Goal: Task Accomplishment & Management: Manage account settings

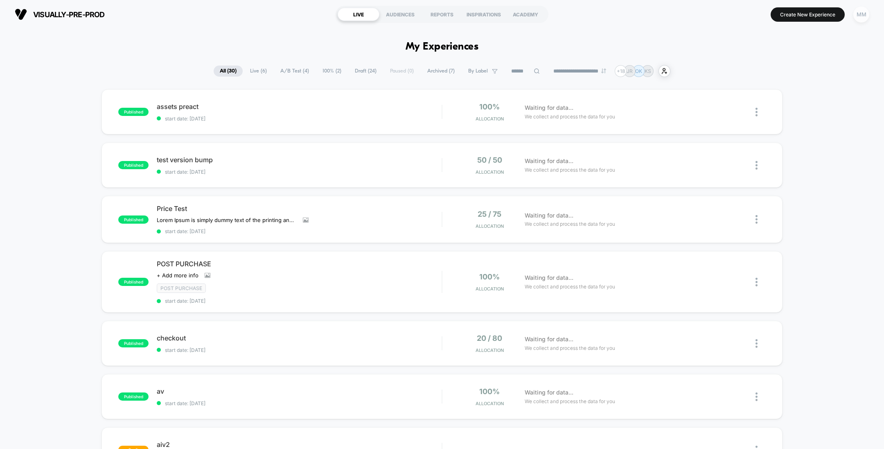
click at [857, 16] on div "MM" at bounding box center [862, 15] width 16 height 16
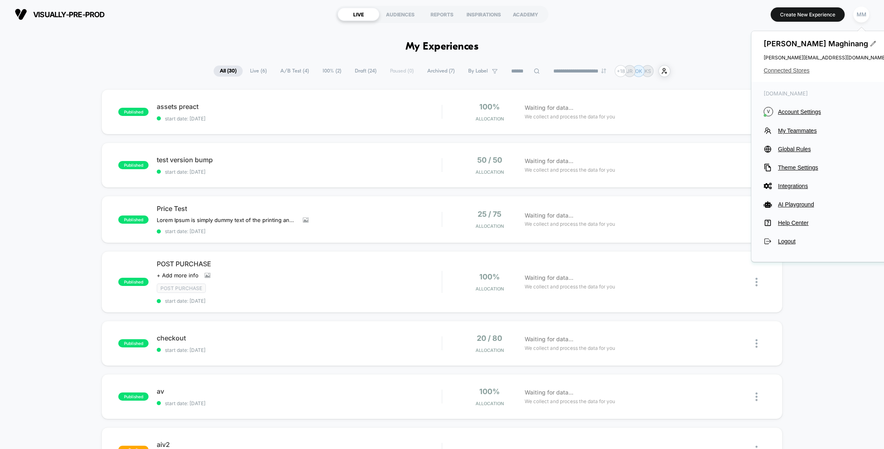
click at [788, 69] on span "Connected Stores" at bounding box center [825, 70] width 123 height 7
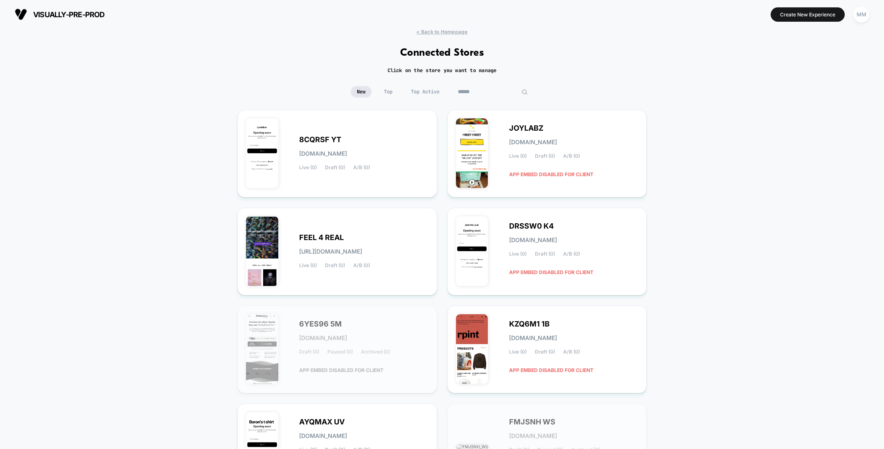
click at [489, 92] on input at bounding box center [493, 91] width 82 height 11
paste input "**********"
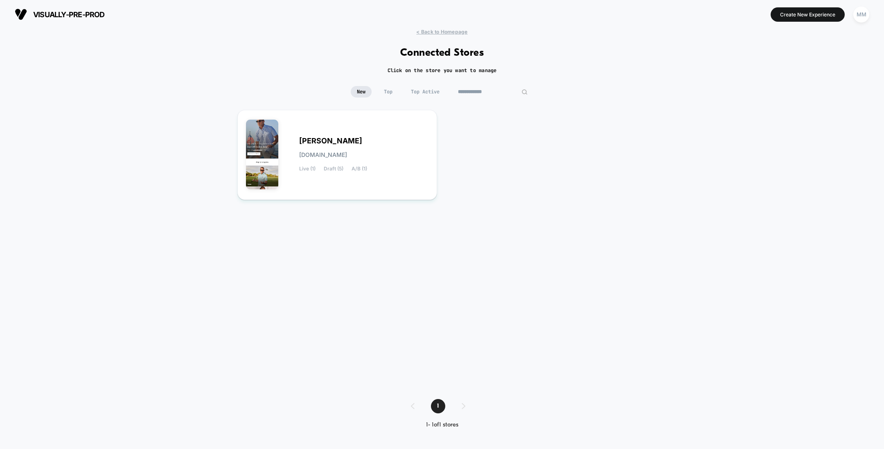
type input "**********"
click at [328, 145] on div "JUSTINSKY justinsky.myshopify.com Live (1) Draft (5) A/B (1)" at bounding box center [363, 155] width 129 height 34
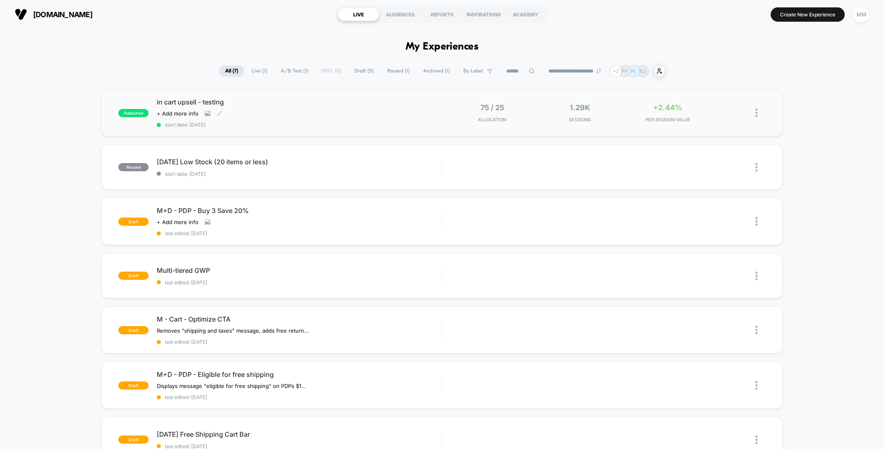
click at [347, 115] on div "Click to view images Click to edit experience details + Add more info" at bounding box center [256, 113] width 199 height 7
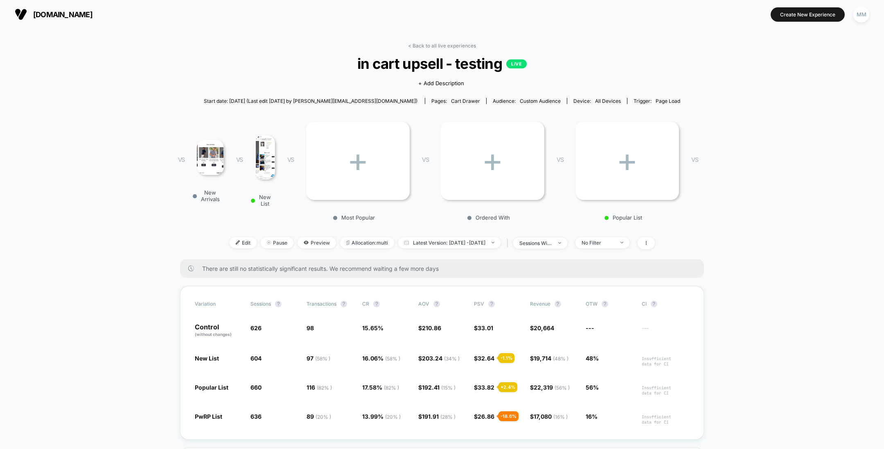
click at [267, 161] on img at bounding box center [265, 157] width 20 height 44
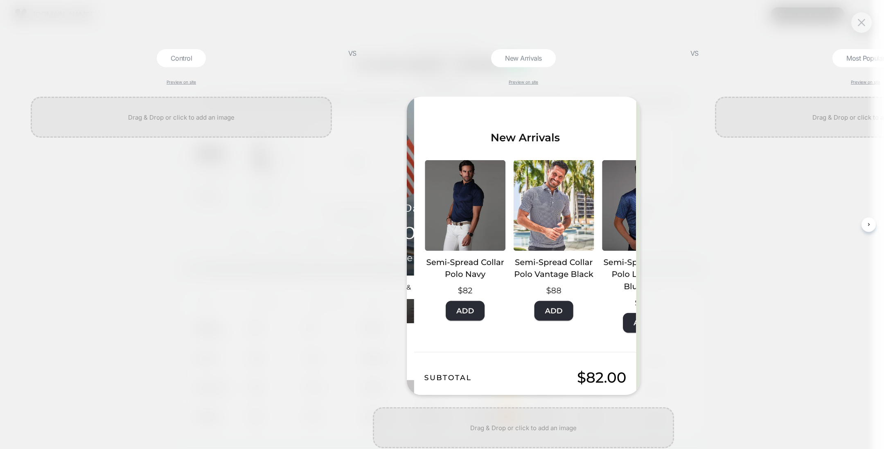
scroll to position [0, 0]
click at [856, 15] on div at bounding box center [862, 22] width 20 height 20
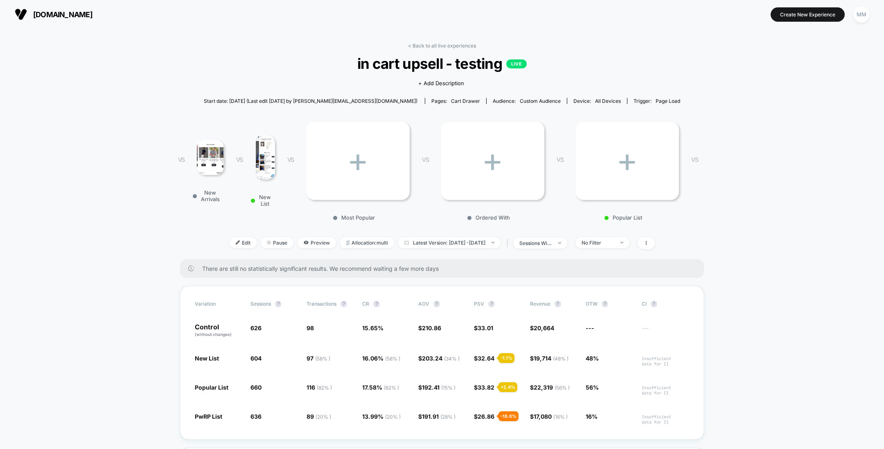
scroll to position [7, 0]
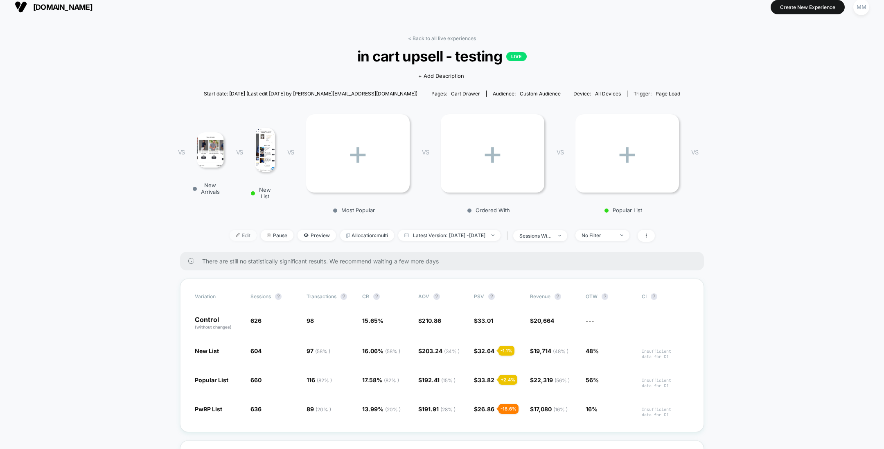
click at [236, 235] on img at bounding box center [238, 235] width 4 height 4
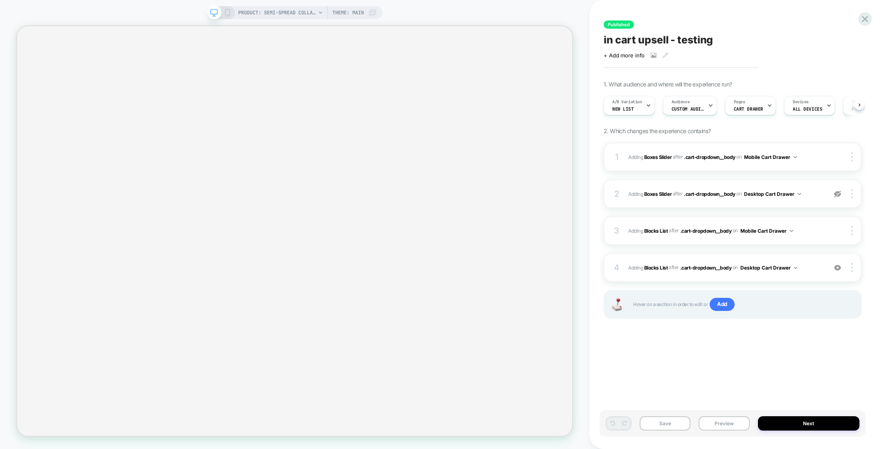
select select "**********"
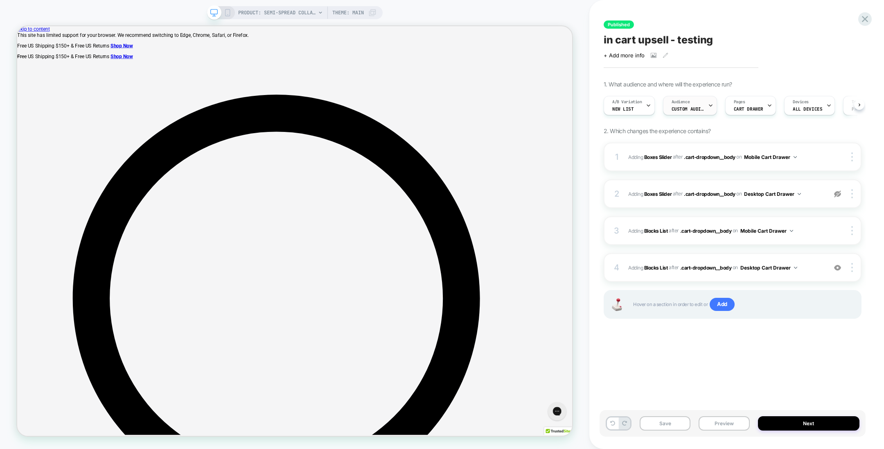
click at [682, 111] on span "Custom Audience" at bounding box center [688, 109] width 33 height 6
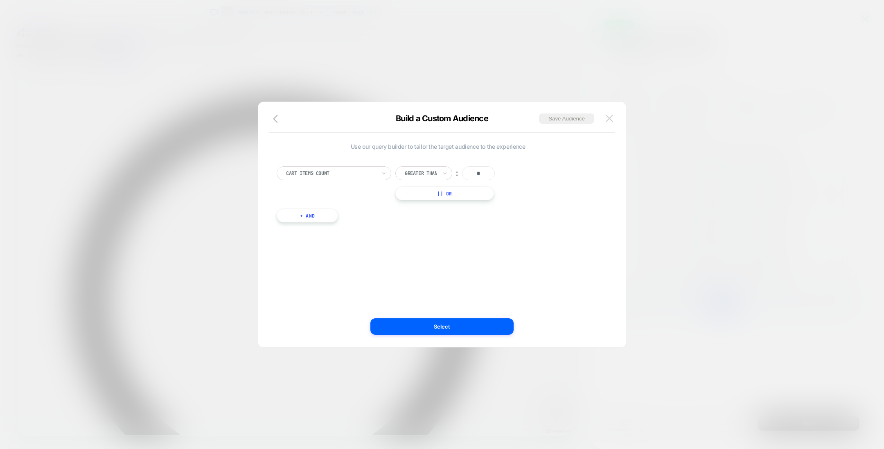
click at [608, 115] on img at bounding box center [609, 118] width 7 height 7
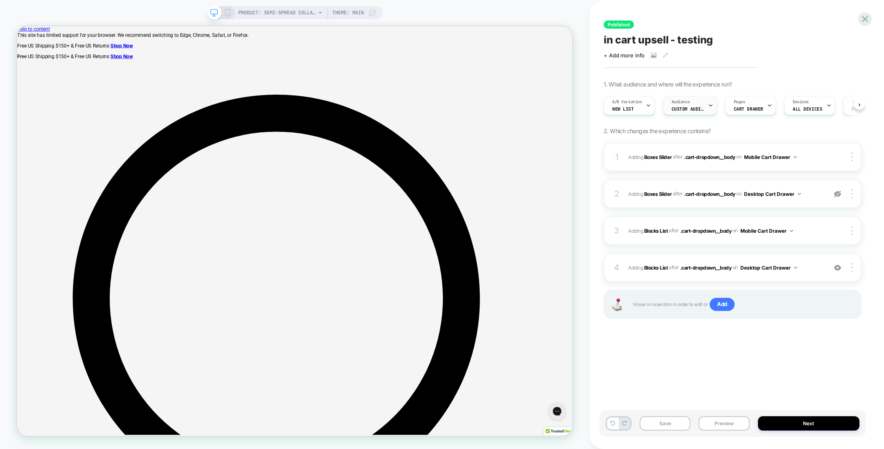
click at [700, 111] on span "Custom Audience" at bounding box center [688, 109] width 33 height 6
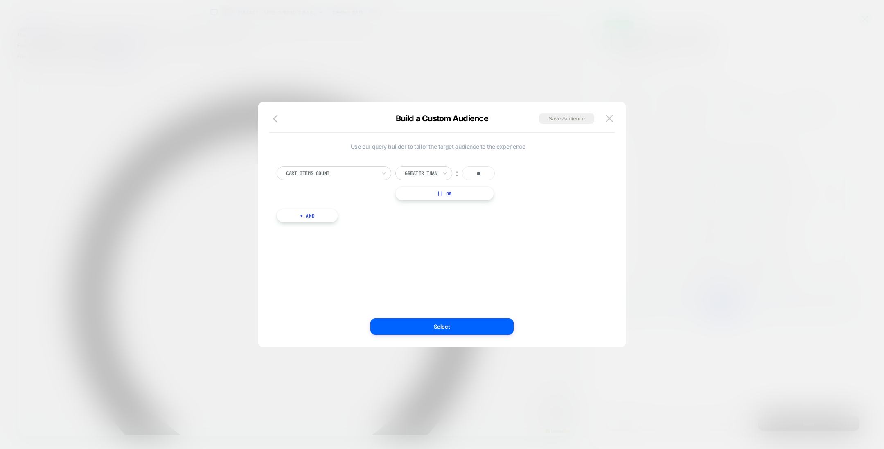
click at [654, 173] on div at bounding box center [442, 224] width 884 height 449
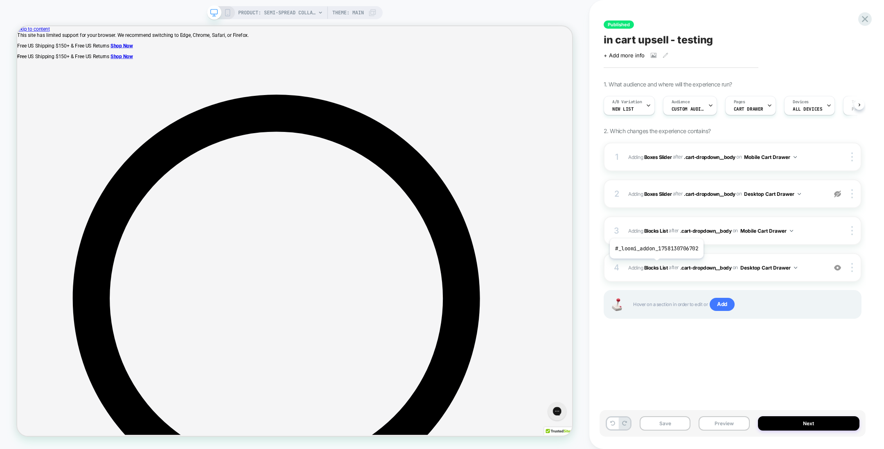
drag, startPoint x: 655, startPoint y: 262, endPoint x: 658, endPoint y: 269, distance: 7.3
click at [658, 269] on span "#_loomi_addon_1758130706702 Adding Blocks List AFTER .cart-dropdown__body .cart…" at bounding box center [725, 267] width 194 height 10
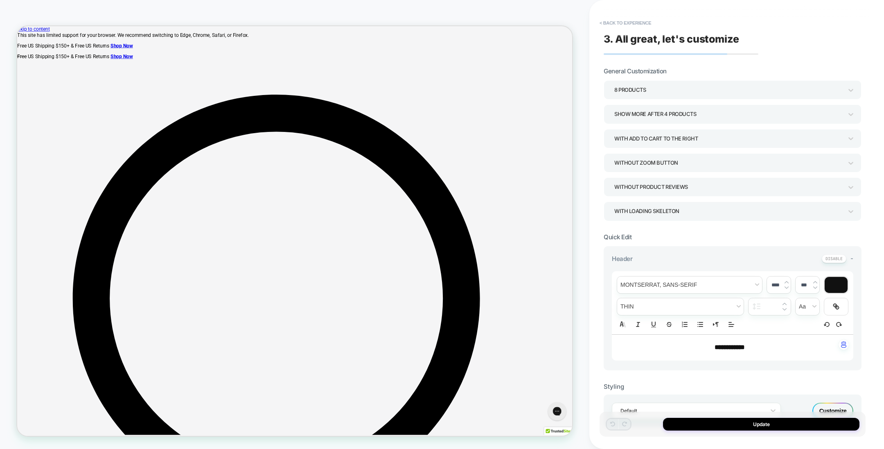
type input "*"
click at [710, 425] on button "Update" at bounding box center [761, 424] width 197 height 13
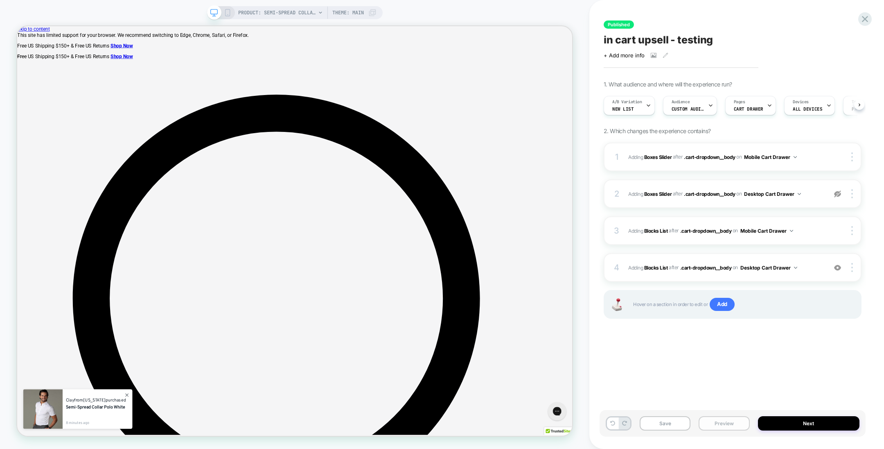
click at [721, 420] on button "Preview" at bounding box center [724, 423] width 51 height 14
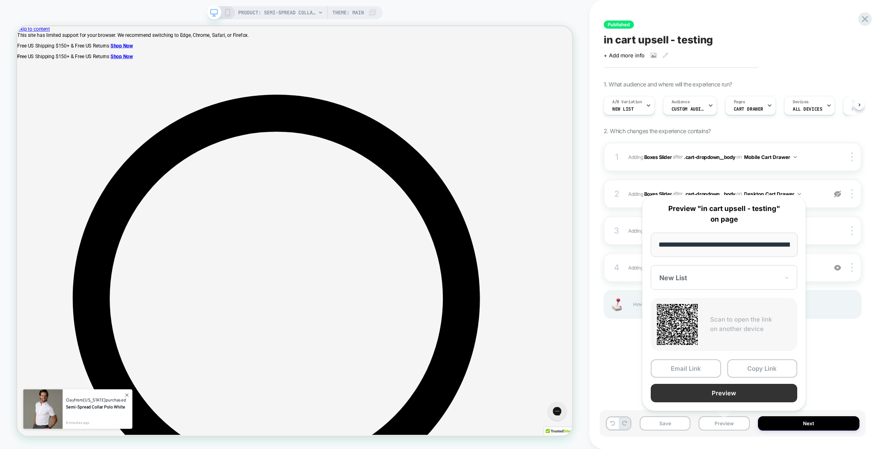
click at [722, 390] on button "Preview" at bounding box center [724, 393] width 147 height 18
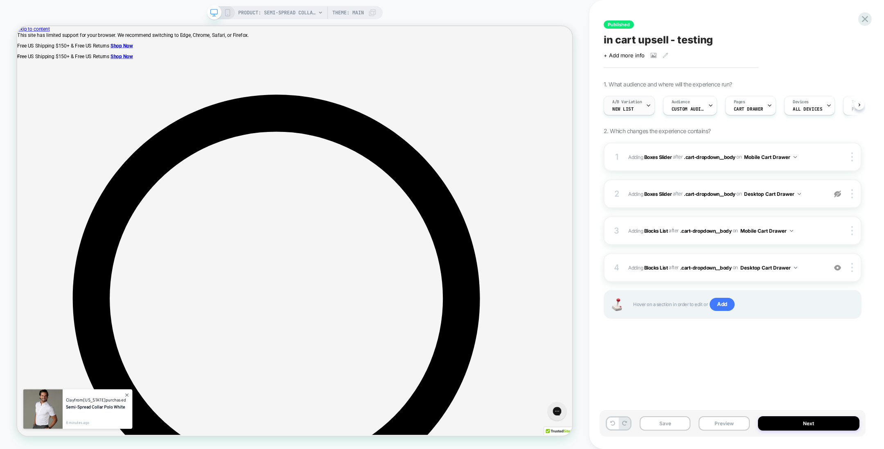
click at [634, 111] on div "A/B Variation New List" at bounding box center [627, 105] width 46 height 18
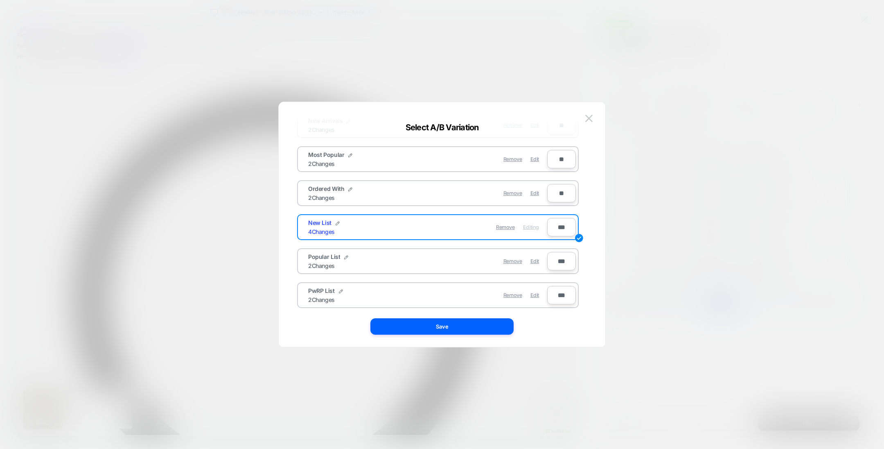
scroll to position [63, 0]
click at [537, 260] on span "Edit" at bounding box center [535, 261] width 9 height 6
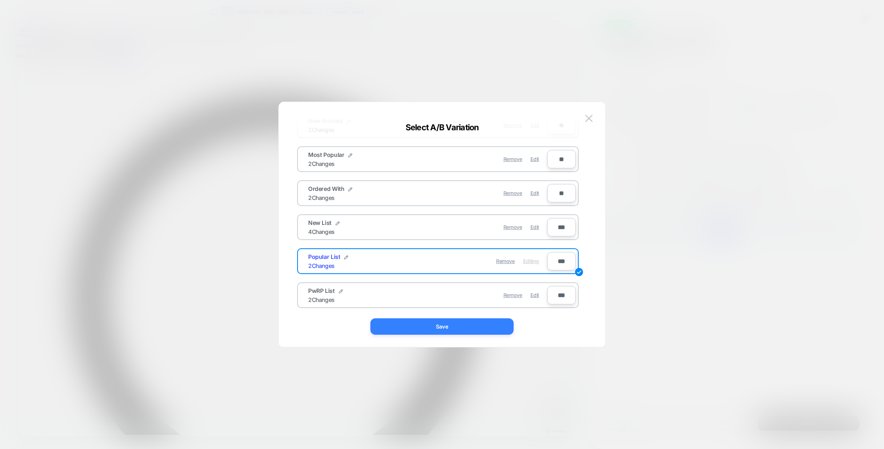
click at [490, 321] on button "Save" at bounding box center [442, 326] width 143 height 16
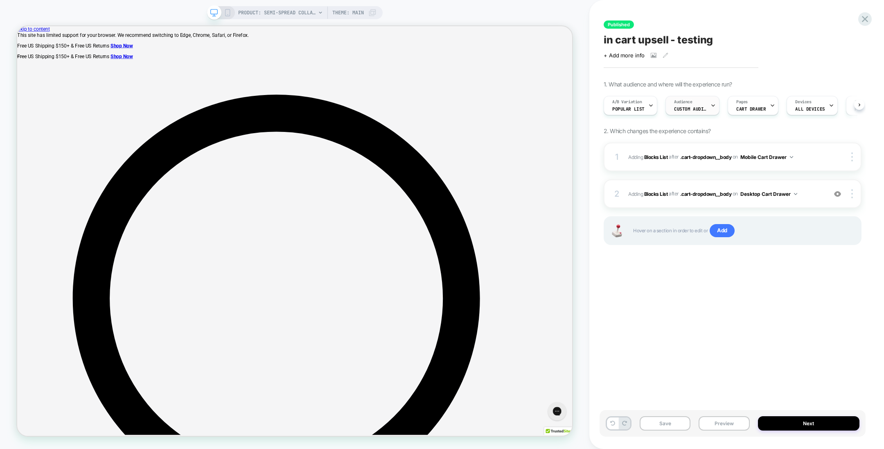
click at [690, 105] on div "Audience Custom Audience" at bounding box center [690, 105] width 49 height 18
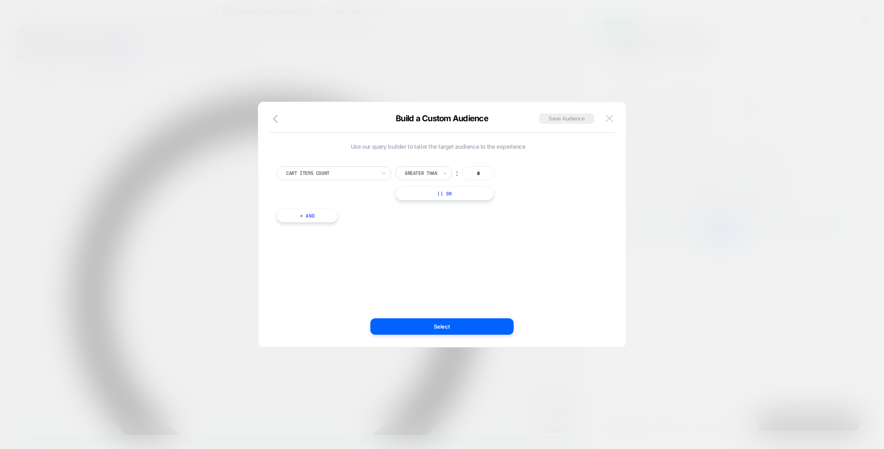
click at [609, 122] on button at bounding box center [609, 118] width 12 height 12
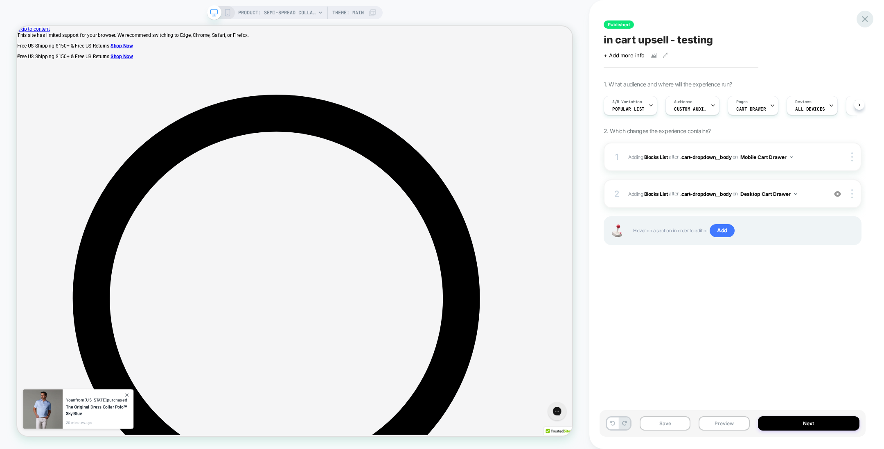
click at [868, 16] on icon at bounding box center [865, 19] width 6 height 6
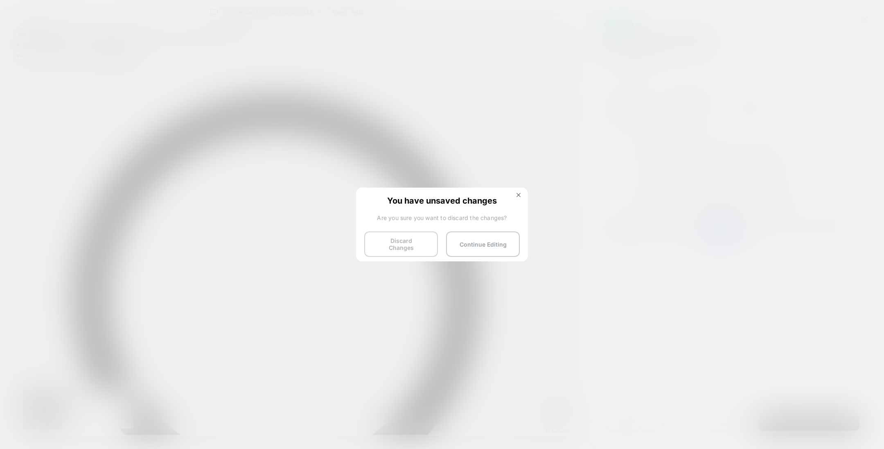
click at [410, 235] on button "Discard Changes" at bounding box center [401, 243] width 74 height 25
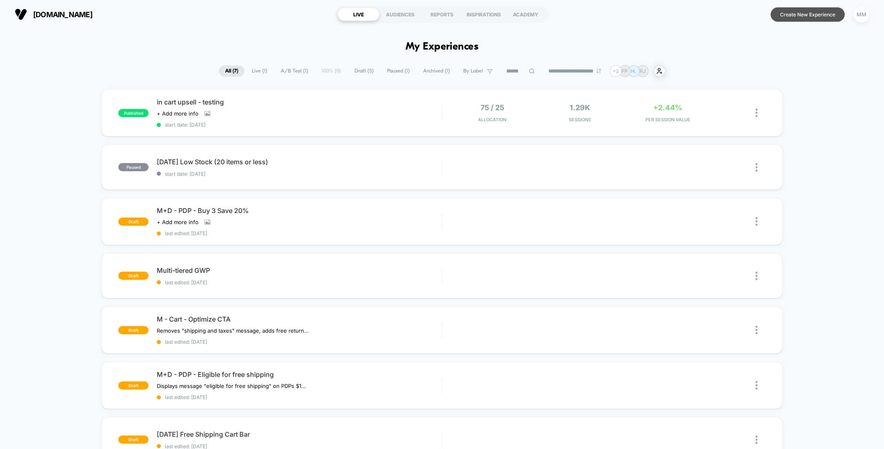
click at [787, 17] on button "Create New Experience" at bounding box center [808, 14] width 74 height 14
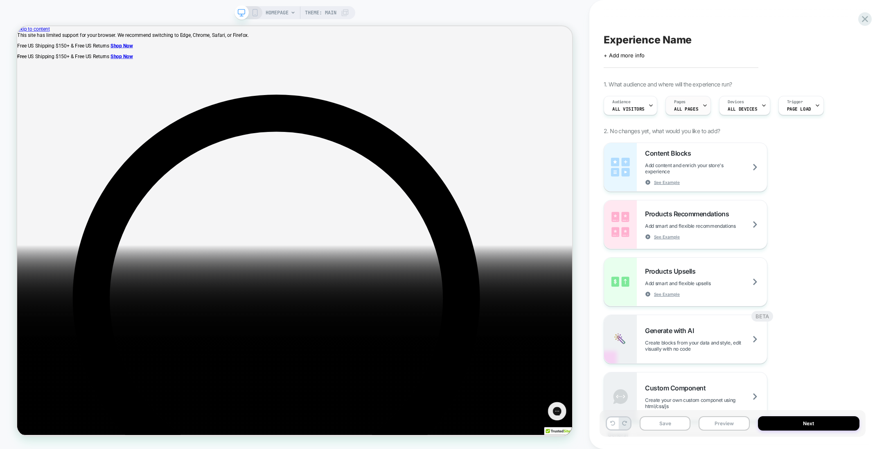
click at [671, 111] on div "Pages ALL PAGES" at bounding box center [686, 105] width 41 height 18
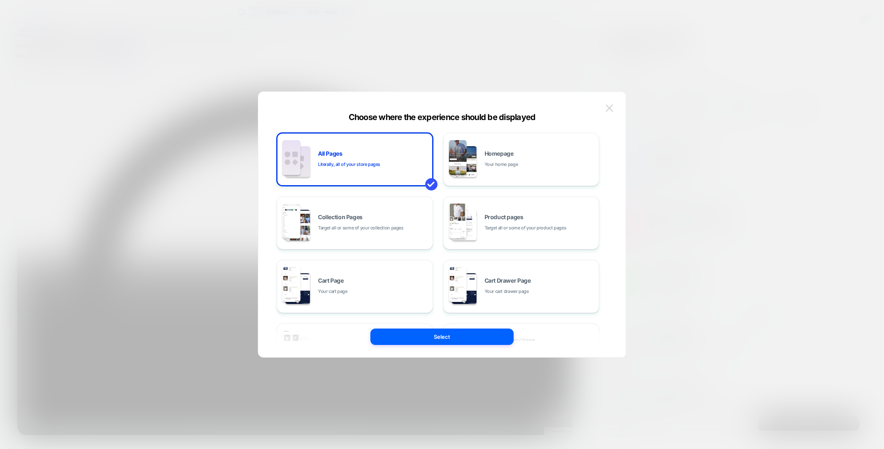
click at [611, 111] on img at bounding box center [609, 107] width 7 height 7
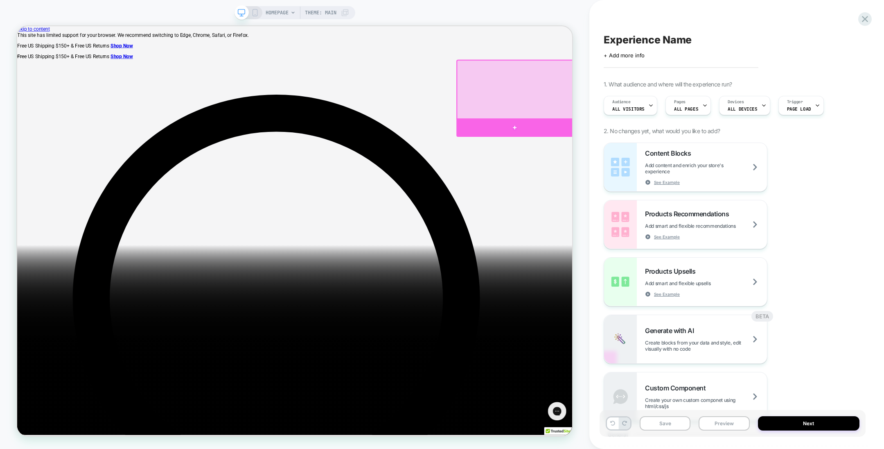
click at [748, 170] on div at bounding box center [680, 161] width 155 height 25
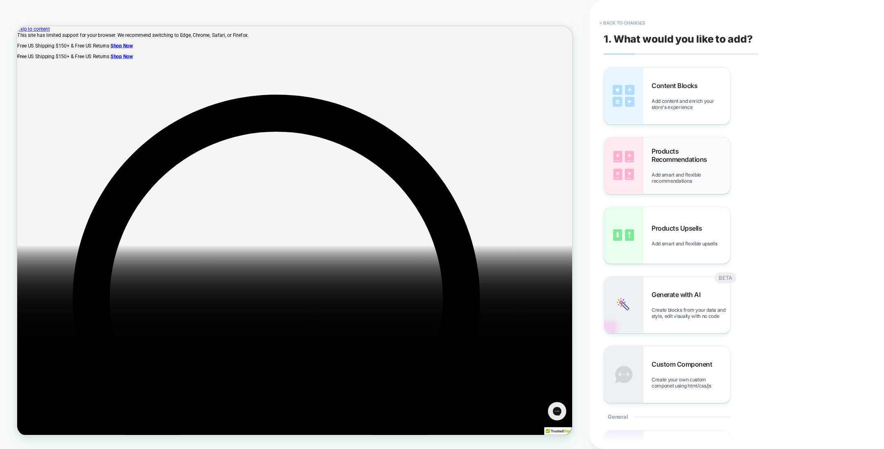
click at [679, 181] on span "Add smart and flexible recommendations" at bounding box center [691, 178] width 79 height 12
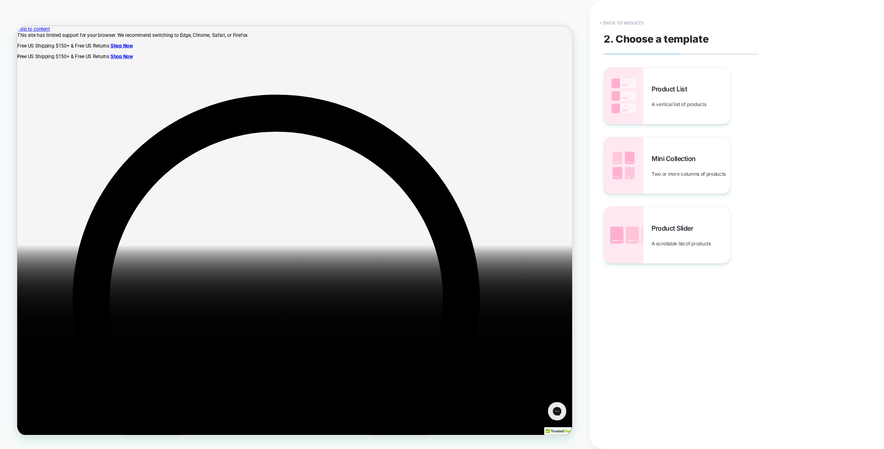
click at [622, 24] on button "< Back to widgets" at bounding box center [622, 22] width 52 height 13
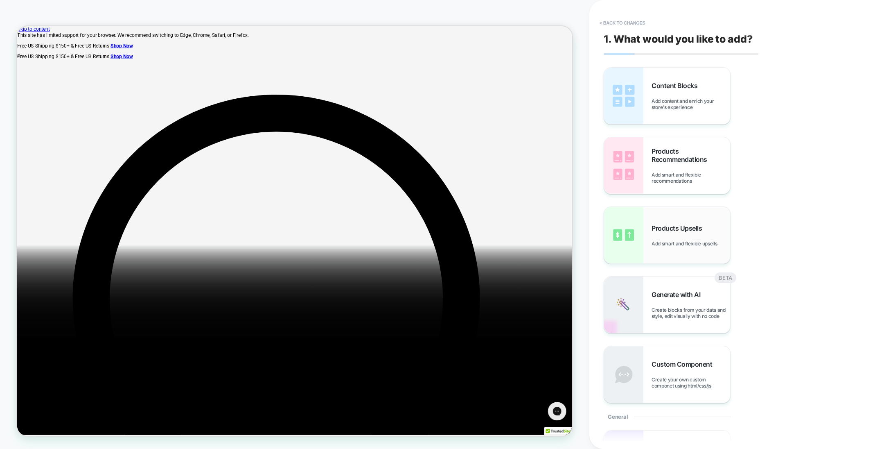
click at [663, 237] on div "Products Upsells Add smart and flexible upsells" at bounding box center [691, 235] width 79 height 23
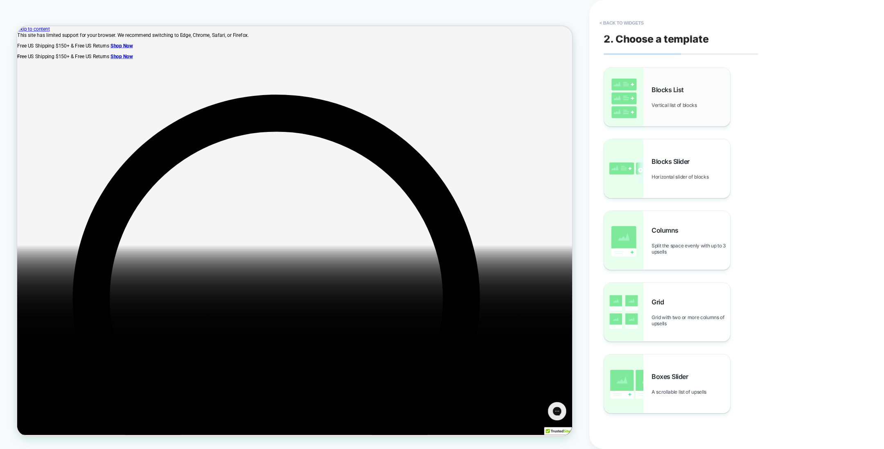
click at [674, 103] on span "Vertical list of blocks" at bounding box center [677, 105] width 50 height 6
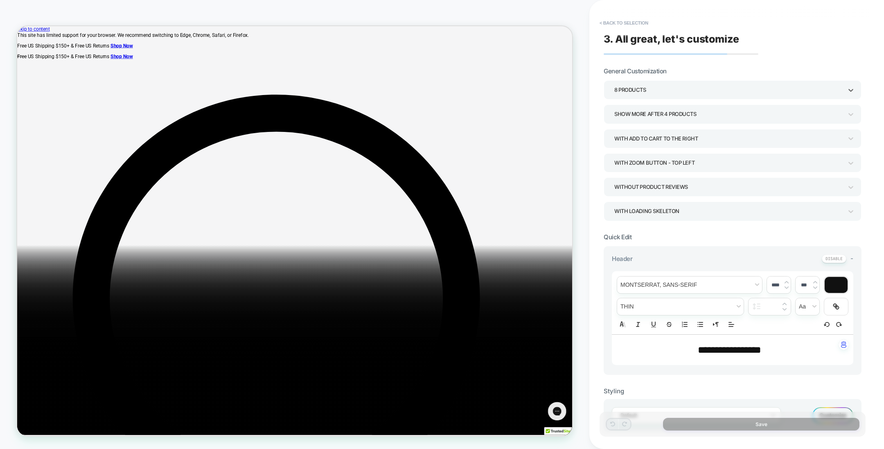
click at [679, 90] on div "8 Products" at bounding box center [729, 89] width 228 height 11
click at [635, 124] on div "2 Products" at bounding box center [732, 128] width 251 height 17
click at [643, 89] on div "2 Products" at bounding box center [729, 89] width 228 height 11
click at [648, 111] on div "1 Products" at bounding box center [732, 112] width 251 height 17
click at [614, 25] on button "< Back to selection" at bounding box center [624, 22] width 57 height 13
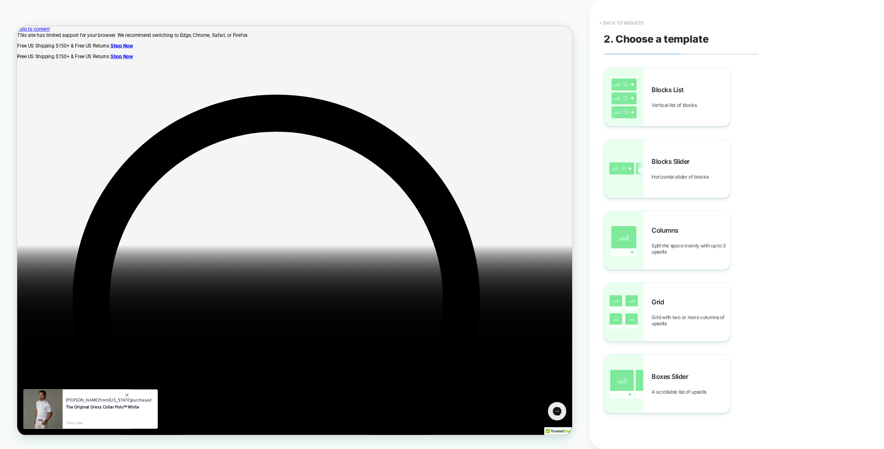
click at [623, 21] on button "< Back to widgets" at bounding box center [622, 22] width 52 height 13
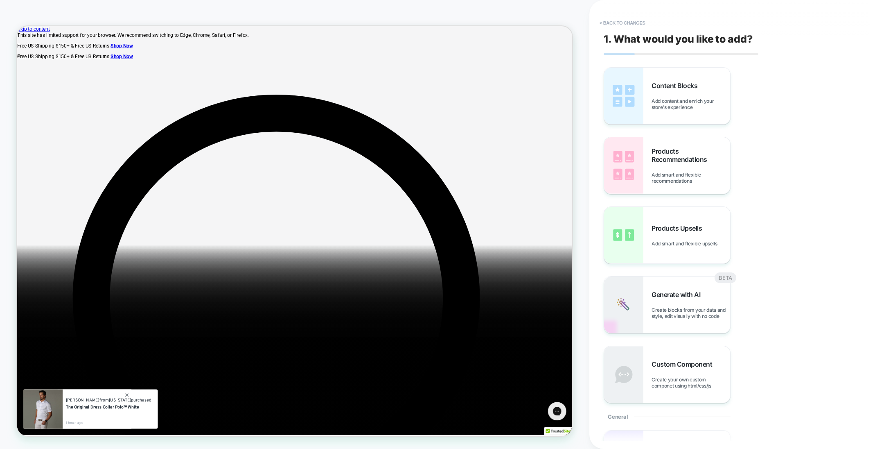
click at [623, 21] on button "< Back to changes" at bounding box center [623, 22] width 54 height 13
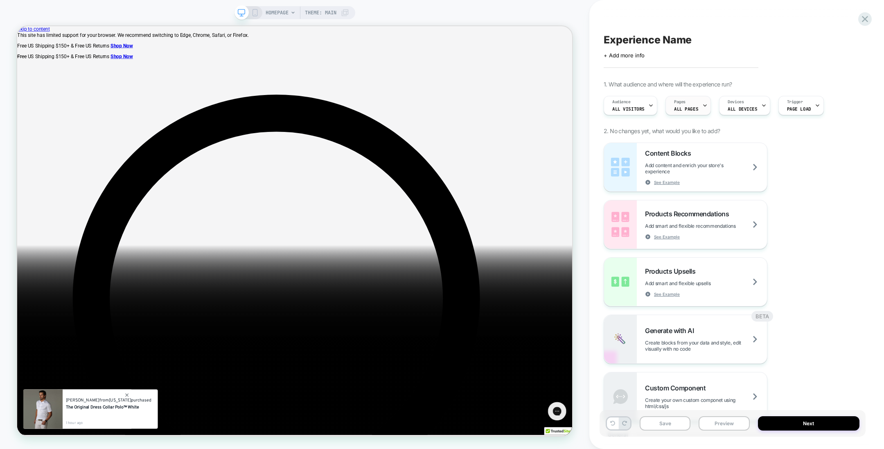
click at [688, 109] on span "ALL PAGES" at bounding box center [686, 109] width 24 height 6
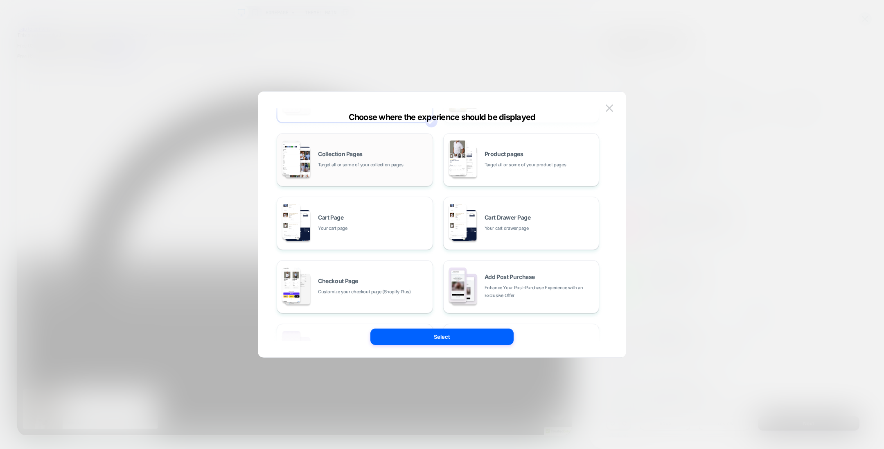
scroll to position [69, 0]
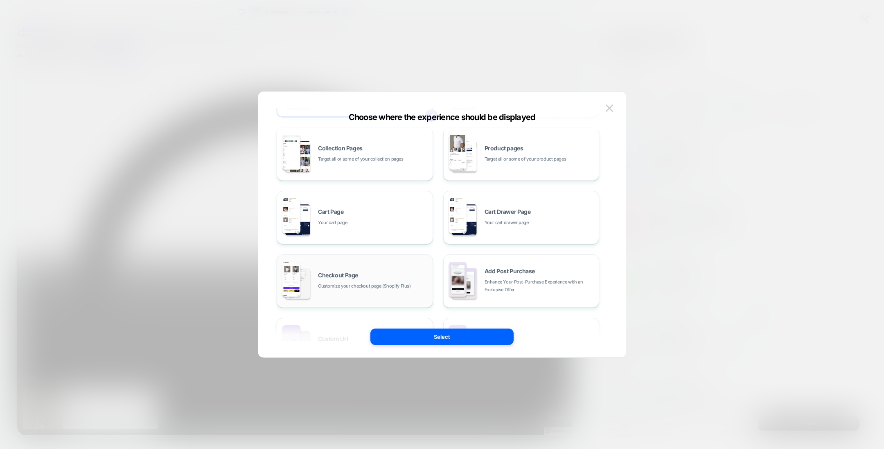
click at [380, 274] on div "Checkout Page Customize your checkout page (Shopify Plus)" at bounding box center [373, 281] width 111 height 18
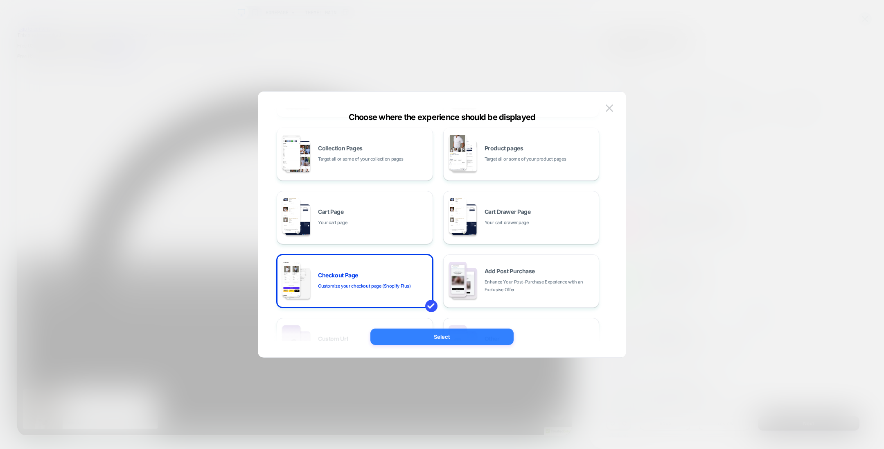
click at [432, 341] on button "Select" at bounding box center [442, 336] width 143 height 16
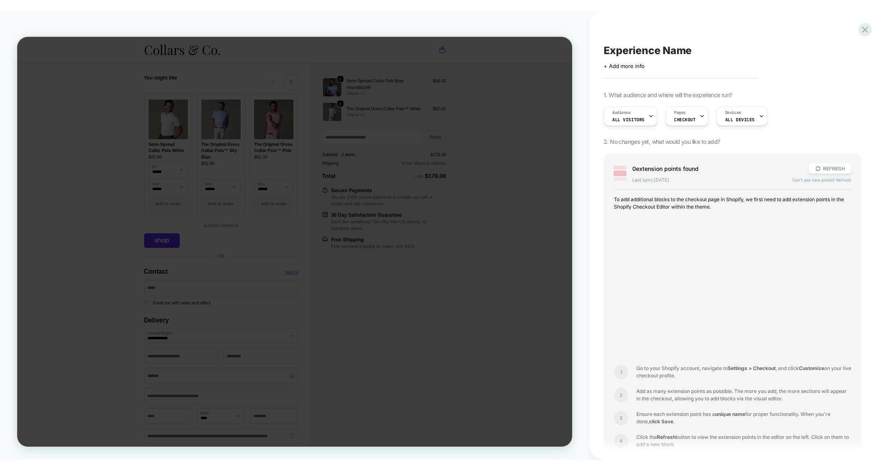
scroll to position [0, 0]
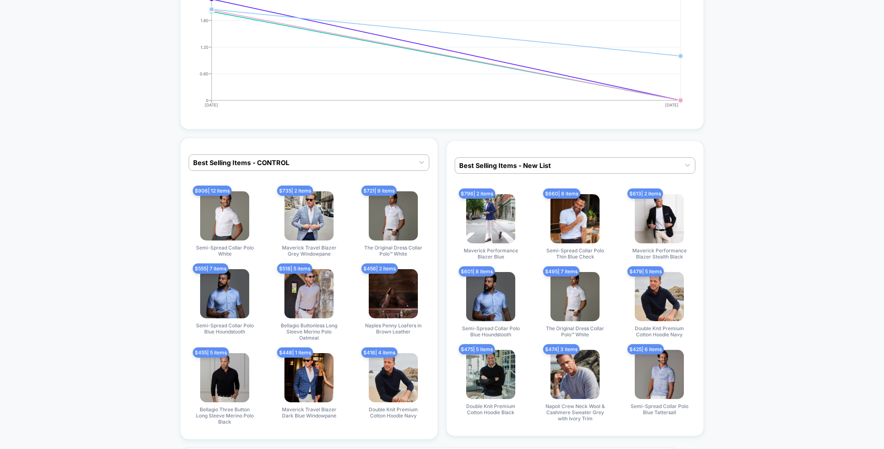
scroll to position [2086, 0]
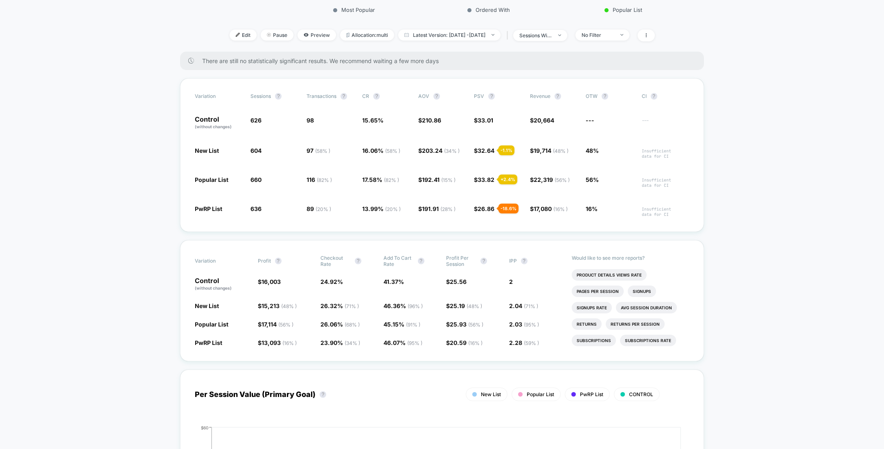
scroll to position [0, 0]
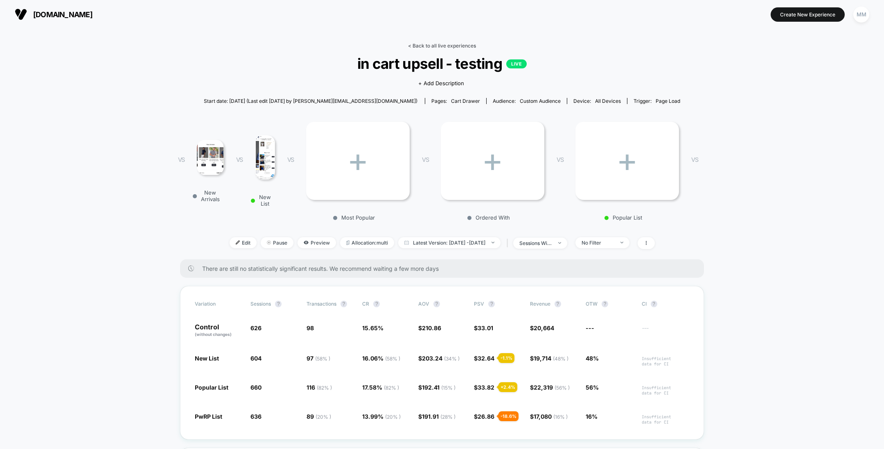
click at [419, 44] on link "< Back to all live experiences" at bounding box center [442, 46] width 68 height 6
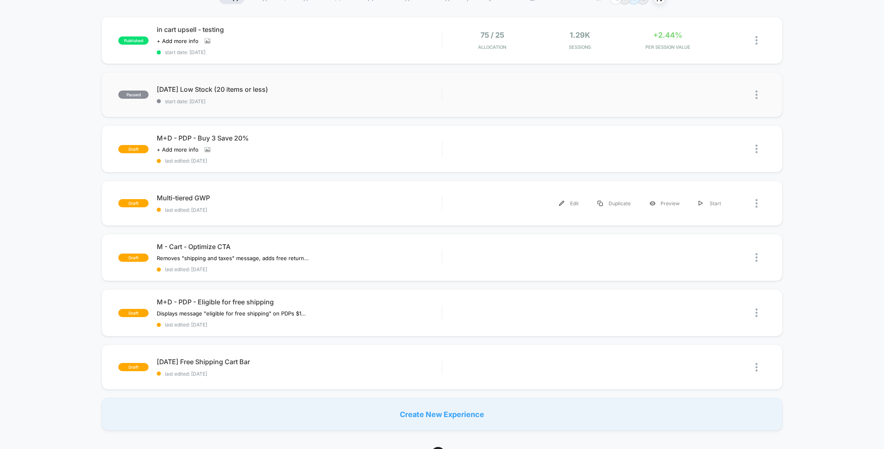
scroll to position [73, 0]
click at [475, 198] on div "Edit Duplicate Preview Start" at bounding box center [591, 203] width 280 height 18
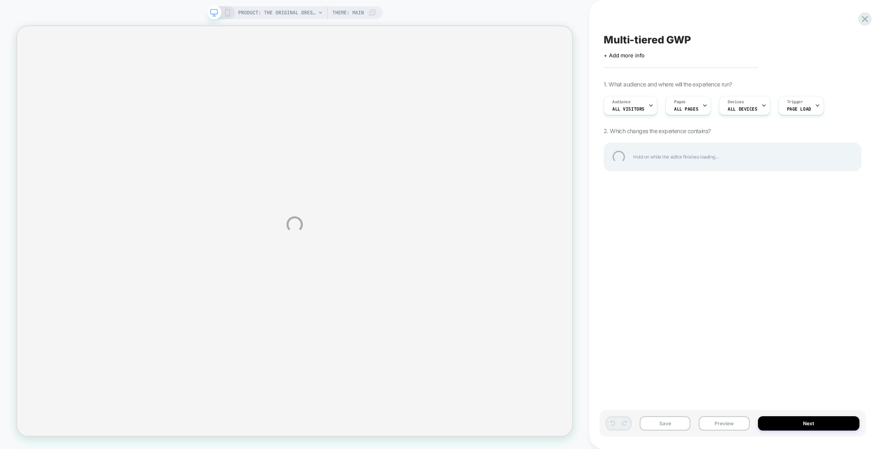
select select "**********"
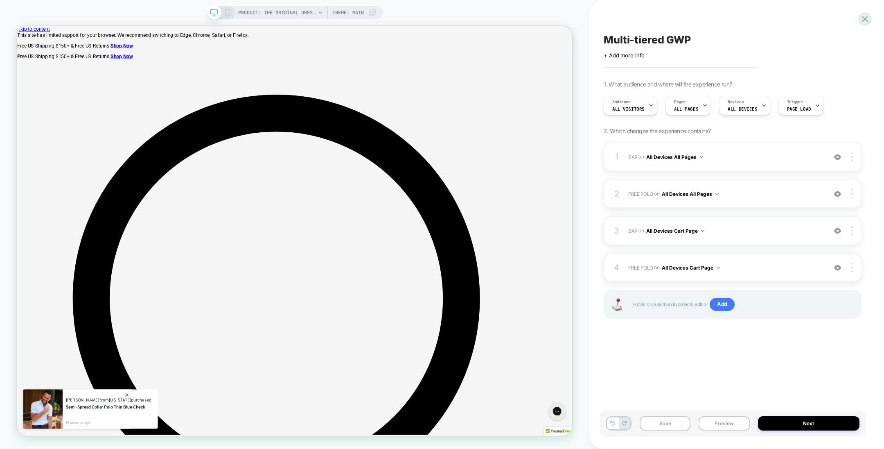
click at [782, 340] on div "Multi-tiered GWP Click to edit experience details + Add more info 1. What audie…" at bounding box center [733, 224] width 266 height 432
click at [738, 367] on div "Multi-tiered GWP Click to edit experience details + Add more info 1. What audie…" at bounding box center [733, 224] width 266 height 432
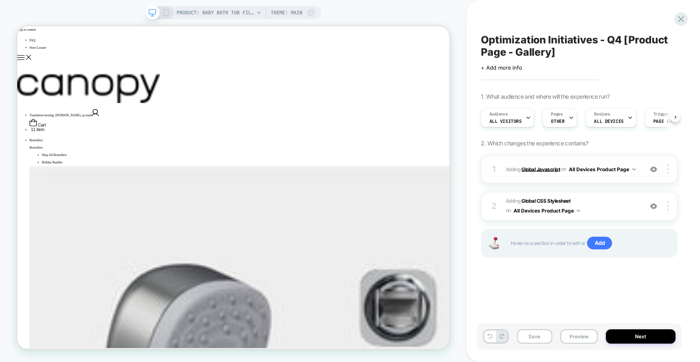
click at [541, 171] on b "Global Javascript" at bounding box center [540, 169] width 38 height 6
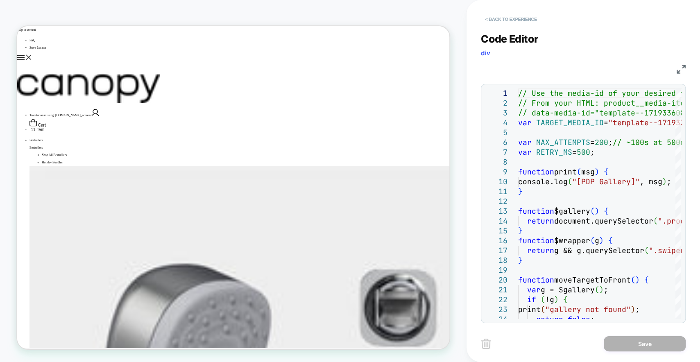
click at [502, 14] on button "< Back to experience" at bounding box center [511, 19] width 60 height 13
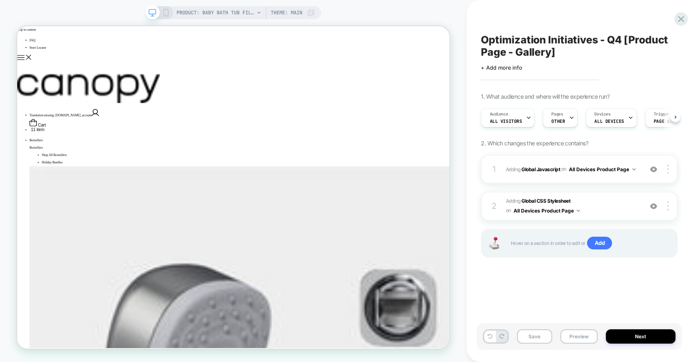
scroll to position [0, 0]
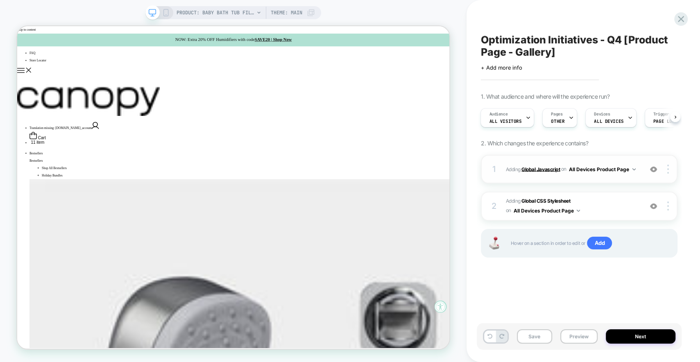
click at [541, 170] on b "Global Javascript" at bounding box center [540, 169] width 38 height 6
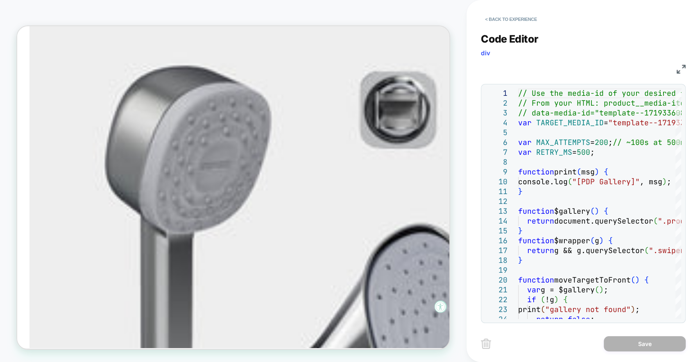
scroll to position [293, 0]
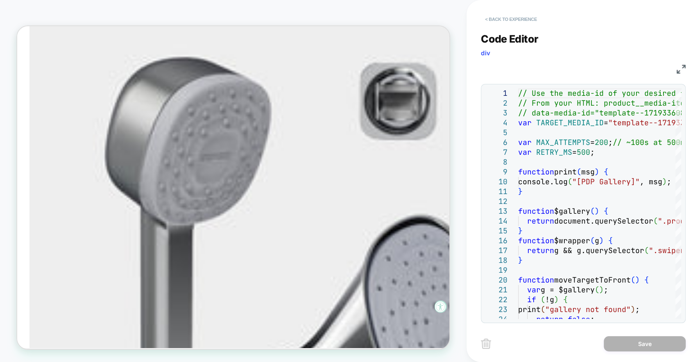
click at [506, 22] on button "< Back to experience" at bounding box center [511, 19] width 60 height 13
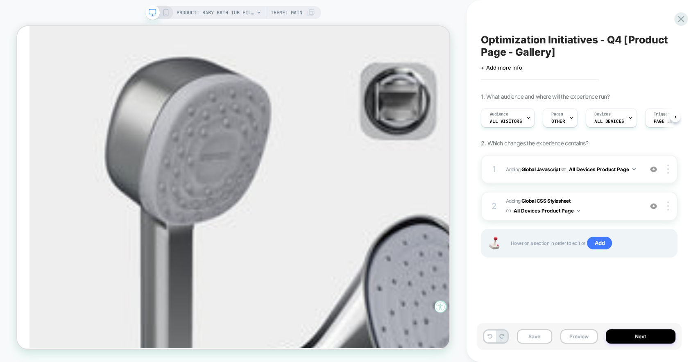
scroll to position [0, 0]
click at [551, 125] on div "Pages OTHER" at bounding box center [557, 117] width 30 height 18
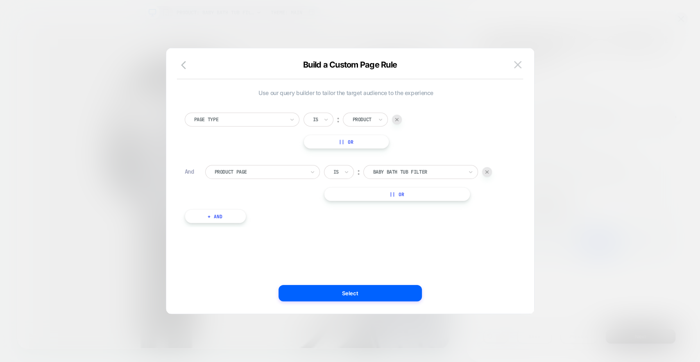
click at [551, 125] on div at bounding box center [350, 181] width 700 height 362
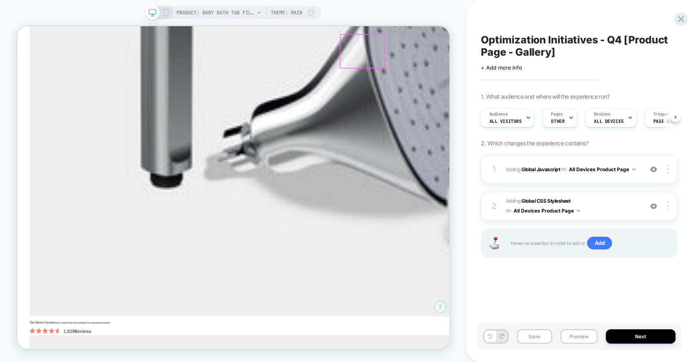
scroll to position [647, 0]
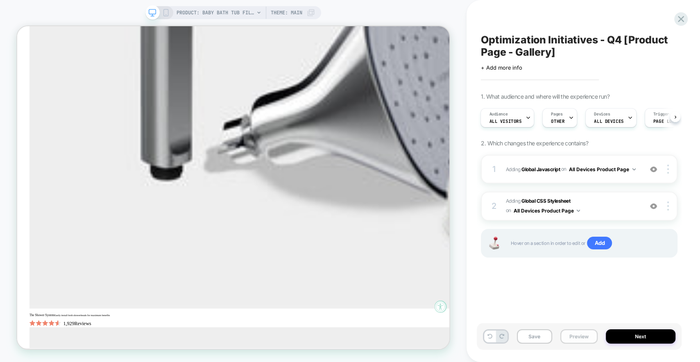
click at [576, 336] on button "Preview" at bounding box center [578, 336] width 37 height 14
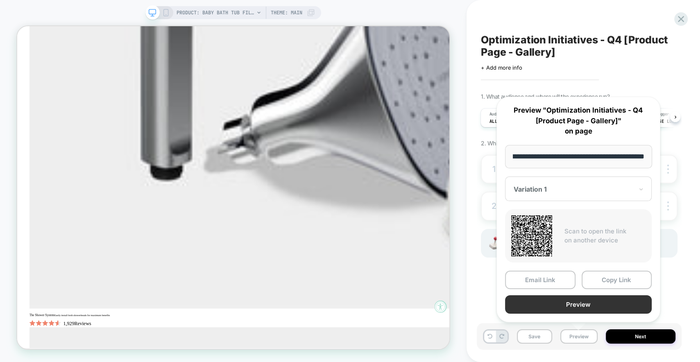
scroll to position [0, 0]
click at [563, 301] on button "Preview" at bounding box center [578, 304] width 147 height 18
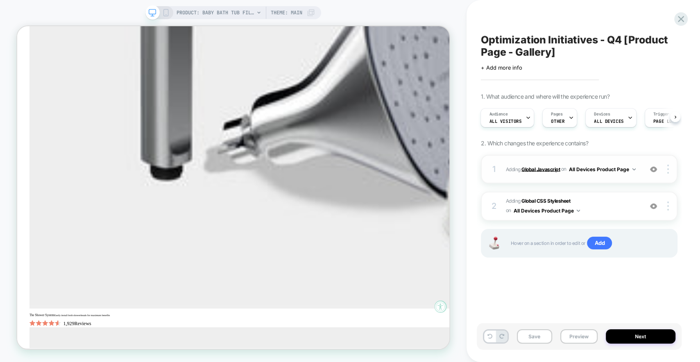
click at [541, 169] on b "Global Javascript" at bounding box center [540, 169] width 38 height 6
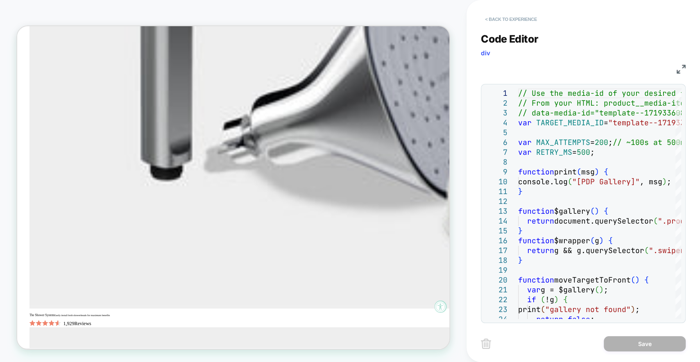
click at [511, 18] on button "< Back to experience" at bounding box center [511, 19] width 60 height 13
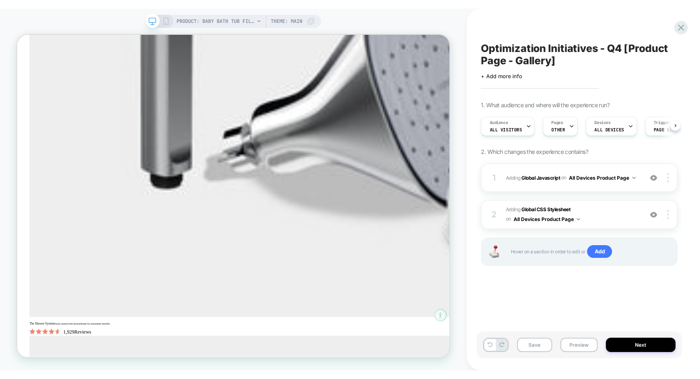
scroll to position [0, 0]
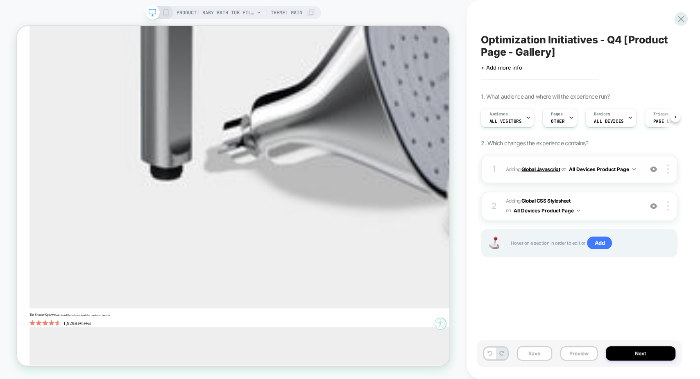
click at [538, 167] on b "Global Javascript" at bounding box center [540, 169] width 38 height 6
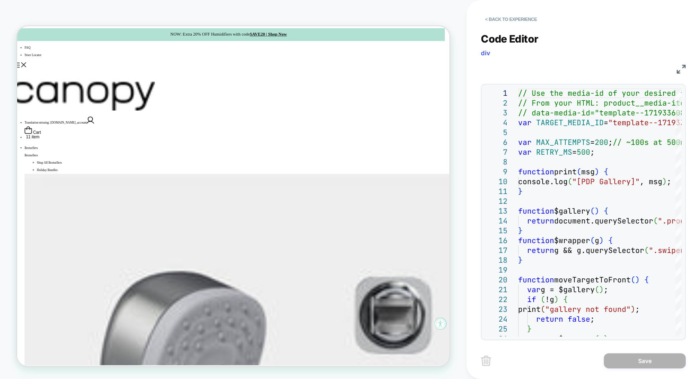
scroll to position [0, 0]
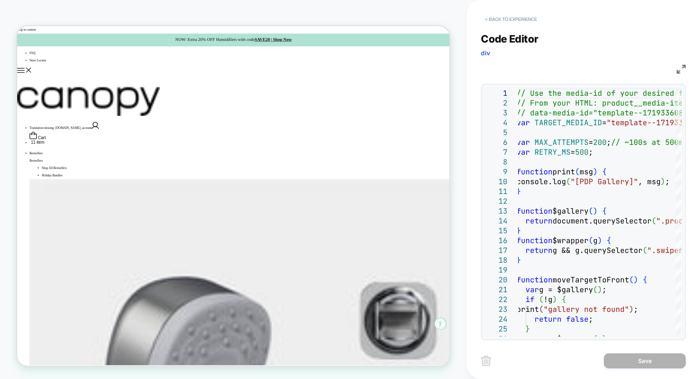
click at [509, 20] on button "< Back to experience" at bounding box center [511, 19] width 60 height 13
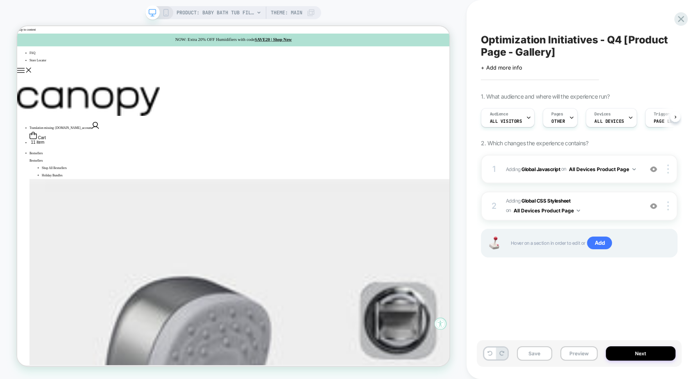
scroll to position [0, 0]
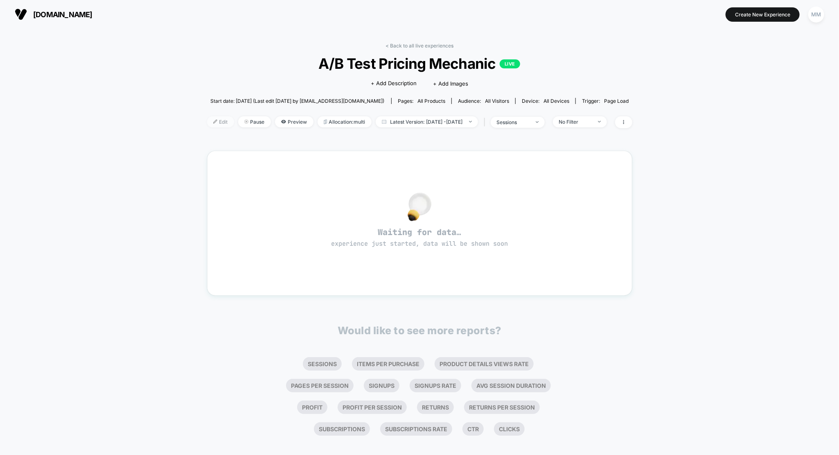
click at [211, 121] on span "Edit" at bounding box center [220, 121] width 27 height 11
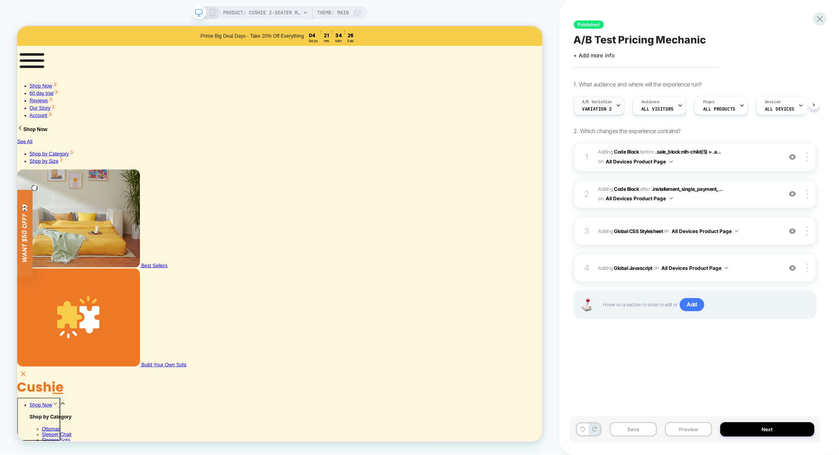
click at [598, 107] on span "Variation 2" at bounding box center [597, 109] width 29 height 6
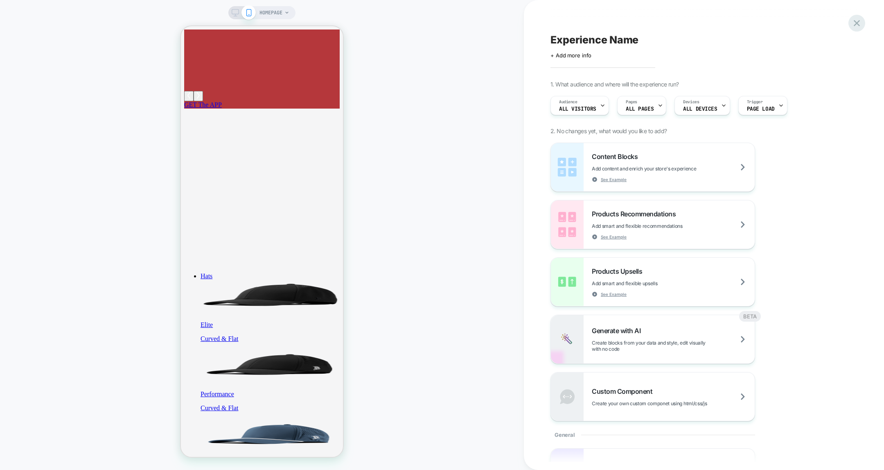
click at [858, 23] on icon at bounding box center [857, 23] width 6 height 6
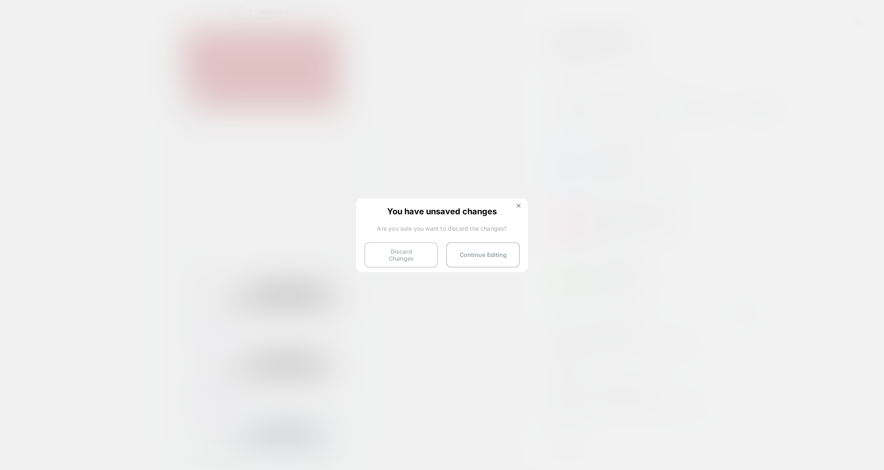
click at [403, 260] on button "Discard Changes" at bounding box center [401, 254] width 74 height 25
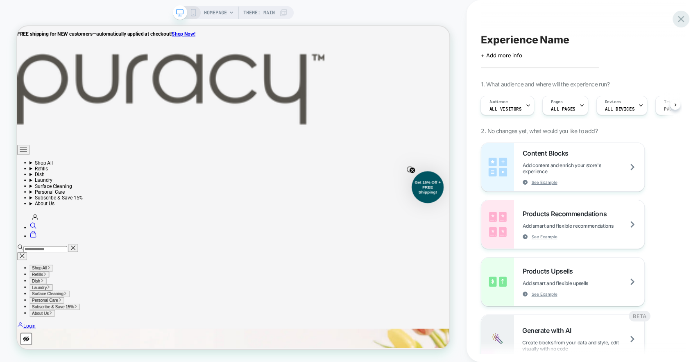
click at [678, 14] on icon at bounding box center [680, 19] width 11 height 11
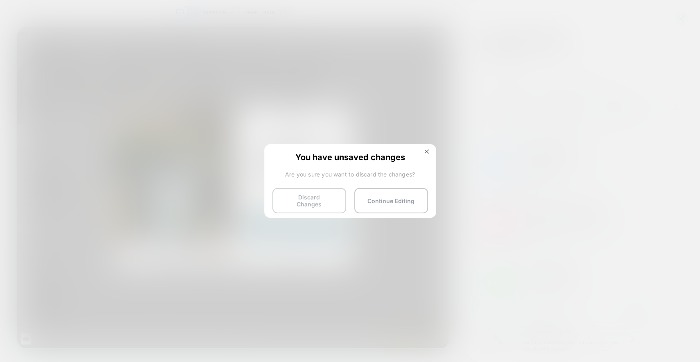
click at [323, 199] on button "Discard Changes" at bounding box center [309, 200] width 74 height 25
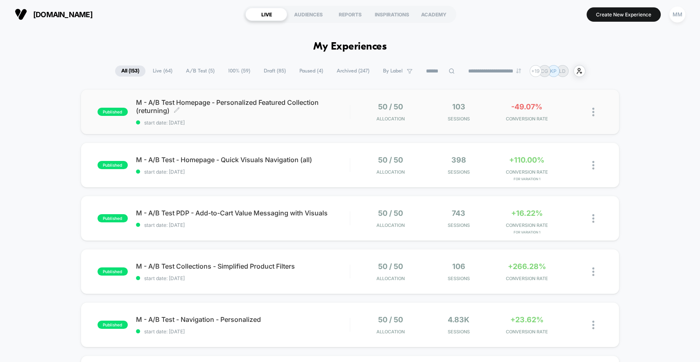
click at [329, 108] on span "M - A/B Test Homepage - Personalized Featured Collection (returning) Click to e…" at bounding box center [243, 106] width 214 height 16
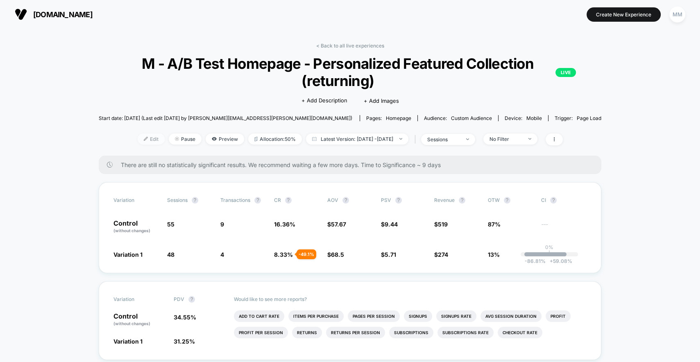
click at [142, 138] on span "Edit" at bounding box center [151, 138] width 27 height 11
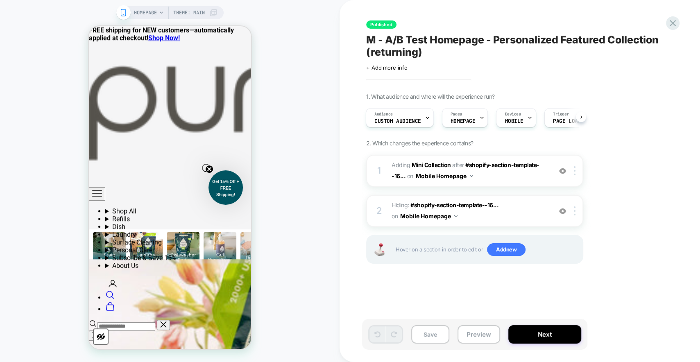
scroll to position [580, 0]
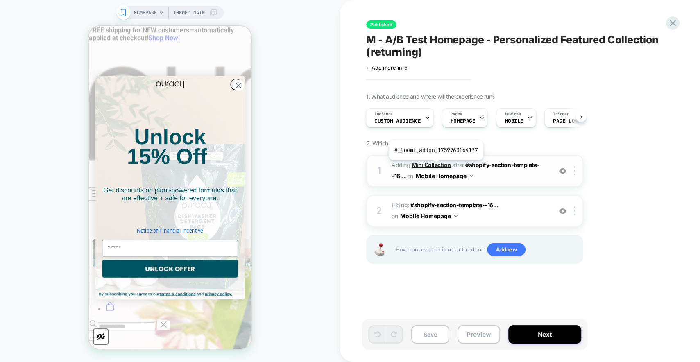
click at [435, 166] on b "Mini Collection" at bounding box center [430, 164] width 39 height 7
click at [234, 84] on circle "Close dialog" at bounding box center [238, 85] width 11 height 11
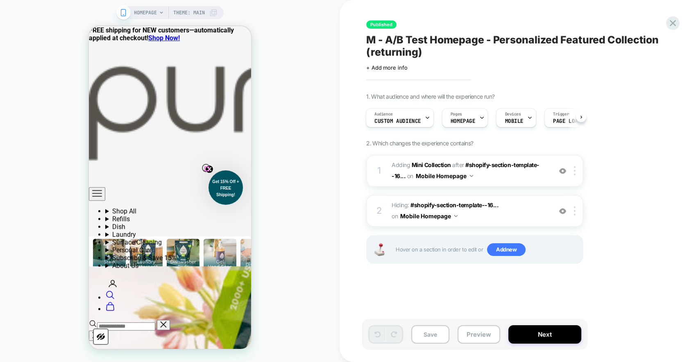
click at [207, 167] on icon "Close teaser" at bounding box center [208, 168] width 3 height 3
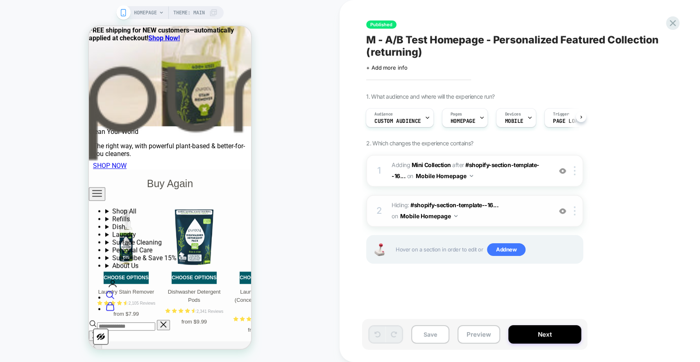
scroll to position [1030, 0]
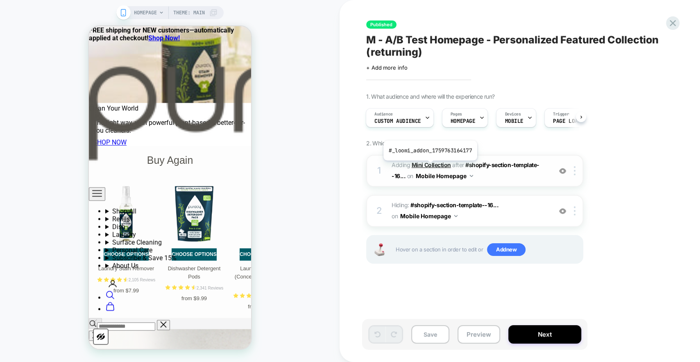
click at [429, 166] on b "Mini Collection" at bounding box center [430, 164] width 39 height 7
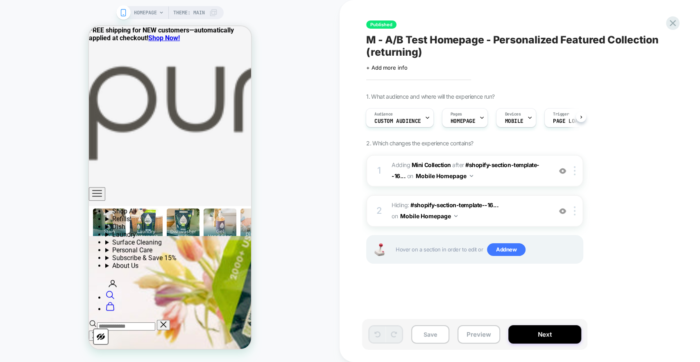
scroll to position [617, 0]
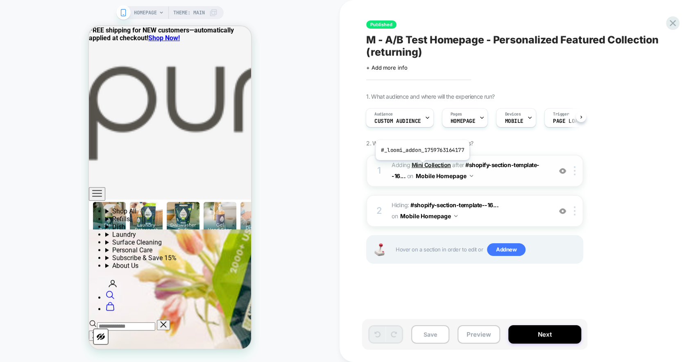
click at [421, 166] on b "Mini Collection" at bounding box center [430, 164] width 39 height 7
click at [562, 171] on img at bounding box center [562, 170] width 7 height 7
click at [563, 214] on img at bounding box center [562, 211] width 7 height 7
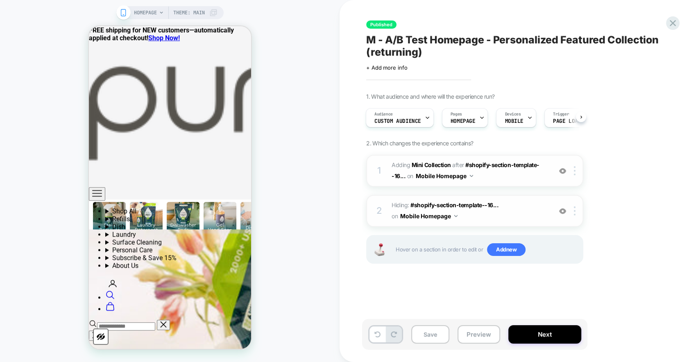
click at [563, 211] on img at bounding box center [562, 211] width 7 height 7
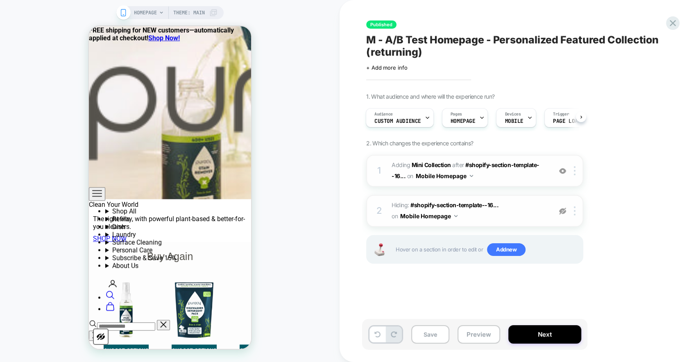
scroll to position [934, 0]
click at [475, 339] on button "Preview" at bounding box center [478, 334] width 43 height 18
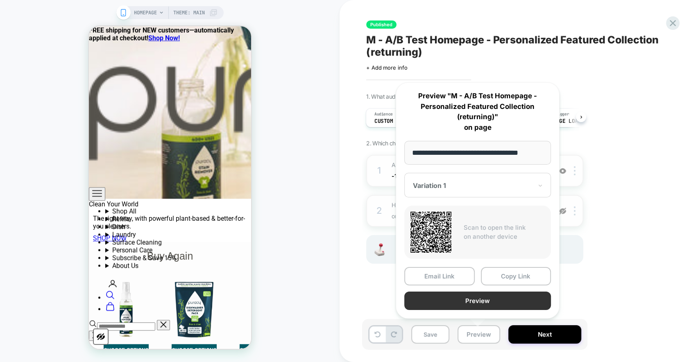
click at [489, 294] on button "Preview" at bounding box center [477, 301] width 147 height 18
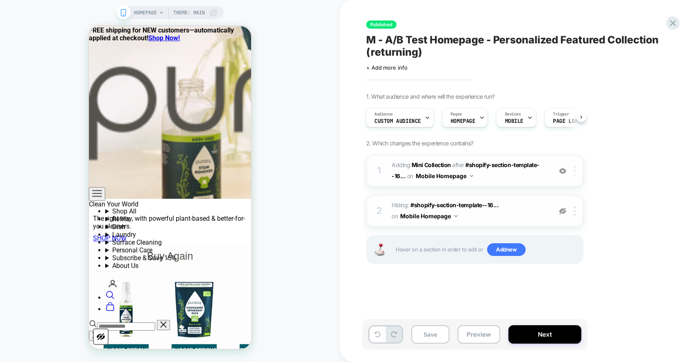
click at [574, 173] on img at bounding box center [575, 170] width 2 height 9
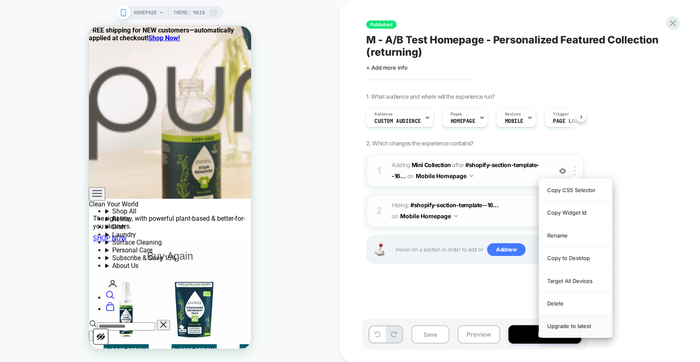
click at [578, 326] on div "Upgrade to latest" at bounding box center [575, 326] width 73 height 22
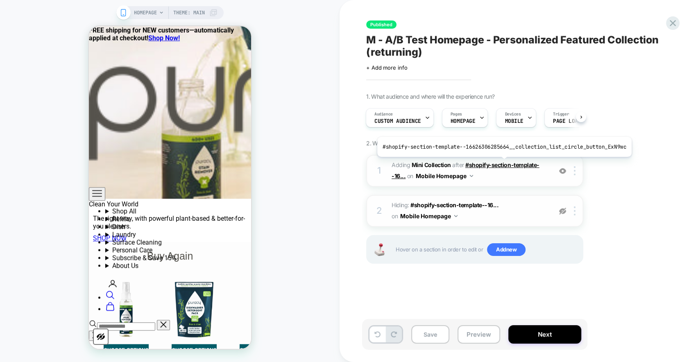
click at [501, 163] on span "#shopify-section-template--16..." at bounding box center [465, 170] width 148 height 18
click at [502, 166] on span "#shopify-section-template--16..." at bounding box center [465, 170] width 148 height 18
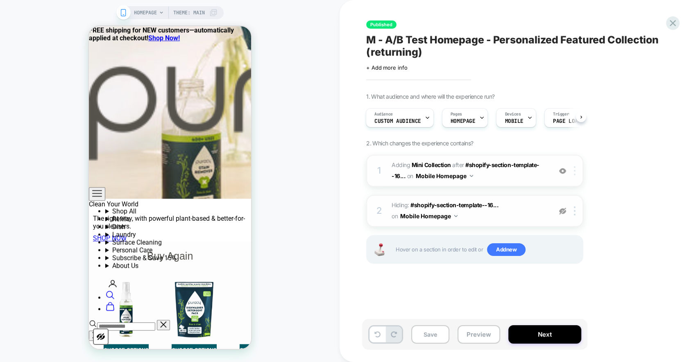
click at [574, 167] on img at bounding box center [575, 170] width 2 height 9
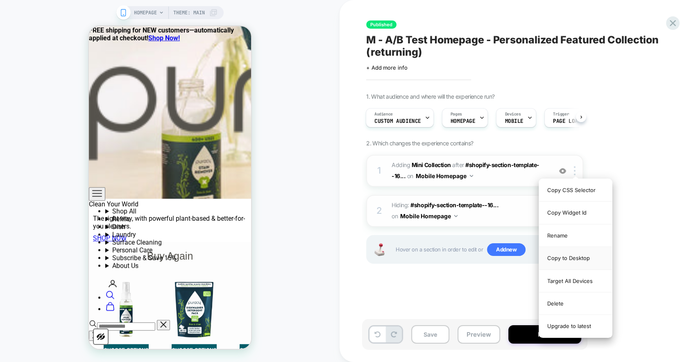
click at [565, 262] on div "Copy to Desktop" at bounding box center [575, 258] width 73 height 23
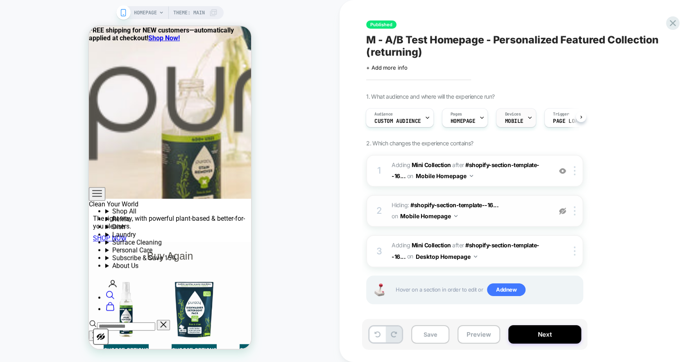
click at [512, 114] on span "Devices" at bounding box center [512, 114] width 16 height 6
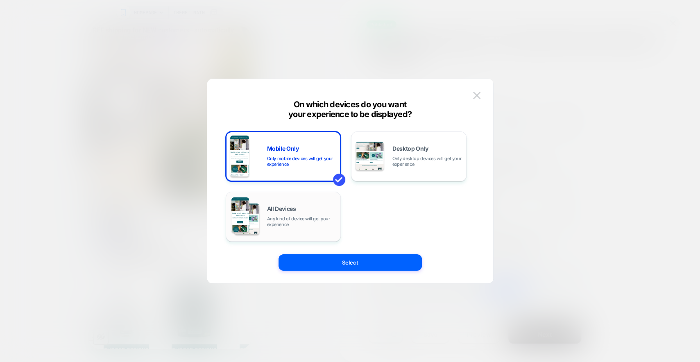
click at [299, 209] on div "All Devices Any kind of device will get your experience" at bounding box center [302, 216] width 70 height 21
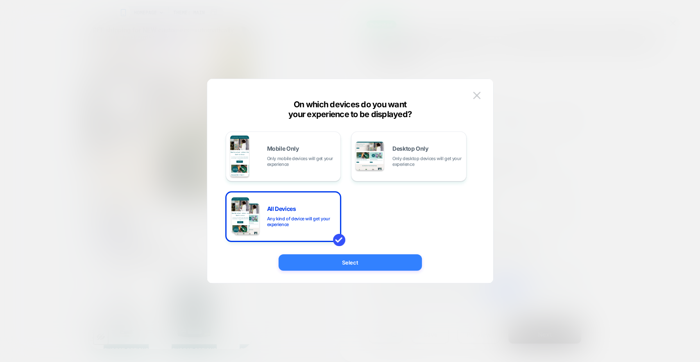
click at [348, 254] on button "Select" at bounding box center [349, 262] width 143 height 16
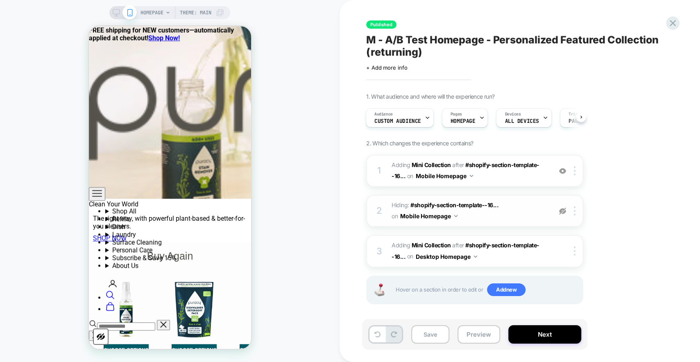
click at [113, 10] on icon at bounding box center [116, 12] width 7 height 7
click at [116, 13] on icon at bounding box center [116, 12] width 7 height 7
click at [117, 9] on div "HOMEPAGE Theme: MAIN" at bounding box center [169, 12] width 121 height 13
click at [127, 9] on icon at bounding box center [129, 12] width 7 height 7
click at [118, 11] on icon at bounding box center [116, 12] width 7 height 7
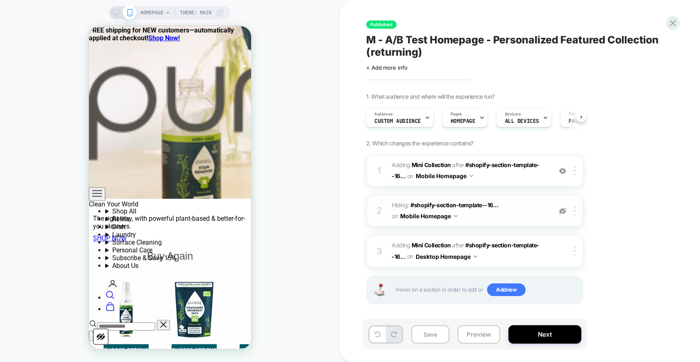
click at [116, 15] on icon at bounding box center [116, 15] width 0 height 2
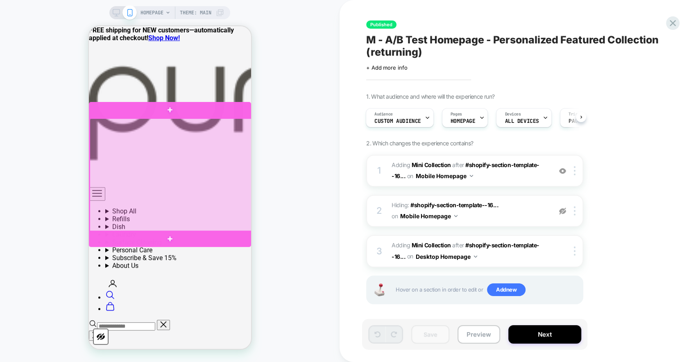
scroll to position [378, 0]
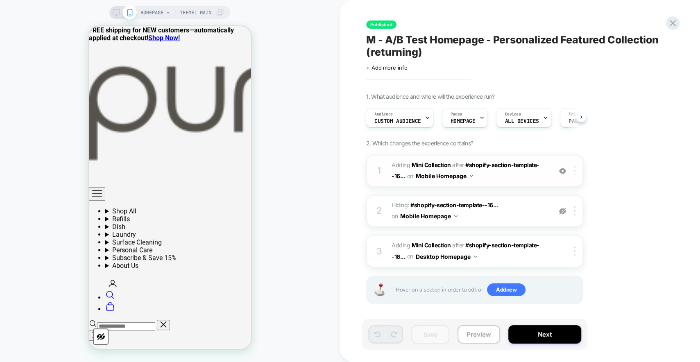
click at [575, 169] on img at bounding box center [575, 170] width 2 height 9
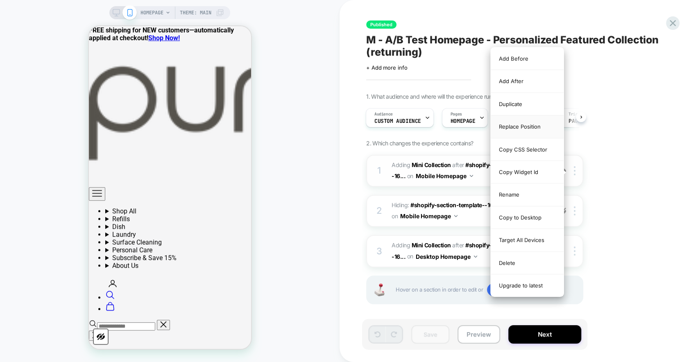
click at [542, 127] on div "Replace Position" at bounding box center [526, 126] width 73 height 23
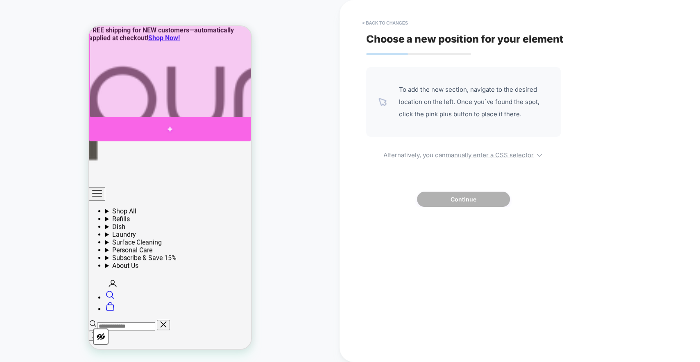
click at [226, 127] on div at bounding box center [169, 129] width 162 height 25
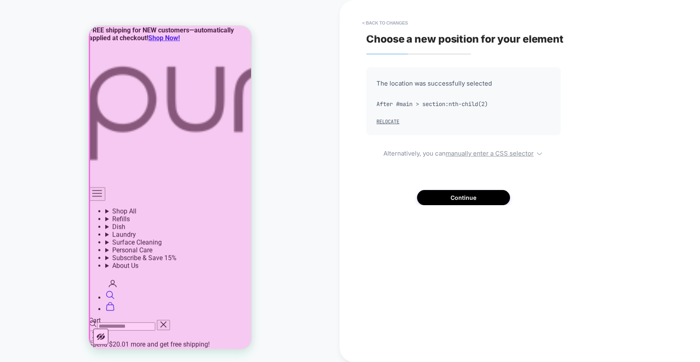
scroll to position [491, 0]
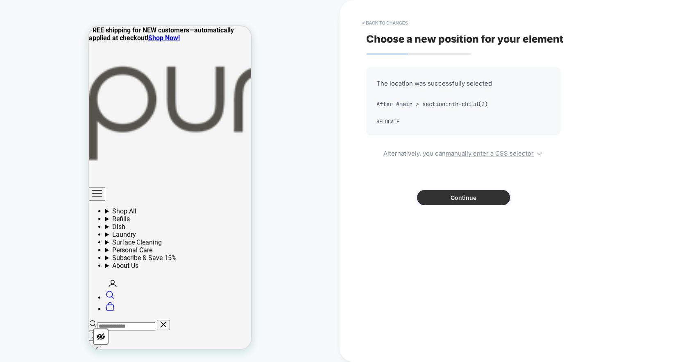
click at [450, 197] on button "Continue" at bounding box center [463, 197] width 93 height 15
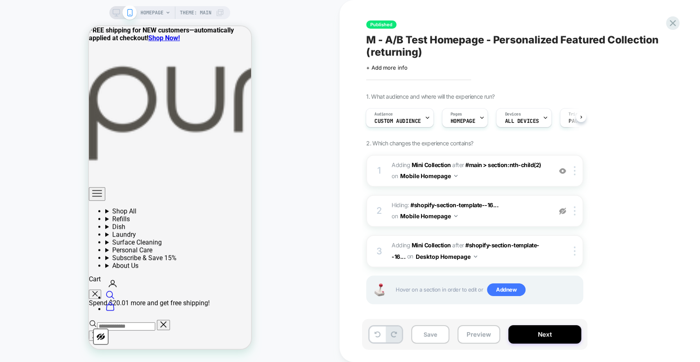
scroll to position [549, 0]
click at [431, 161] on b "Mini Collection" at bounding box center [430, 164] width 39 height 7
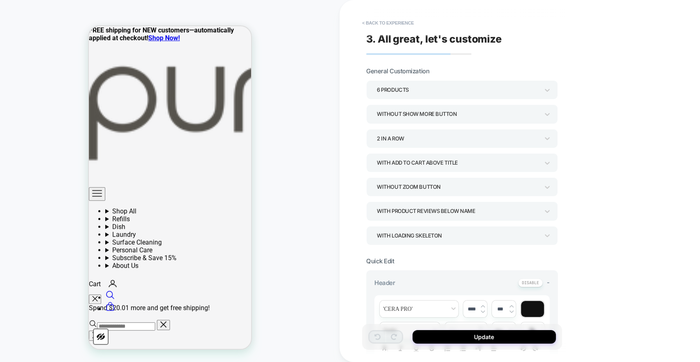
scroll to position [459, 0]
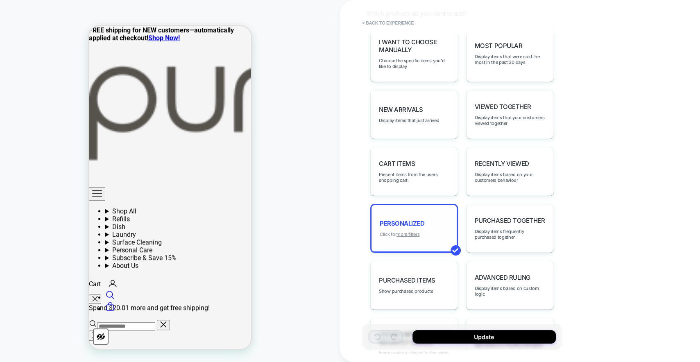
click at [414, 237] on u "more filters" at bounding box center [407, 234] width 23 height 6
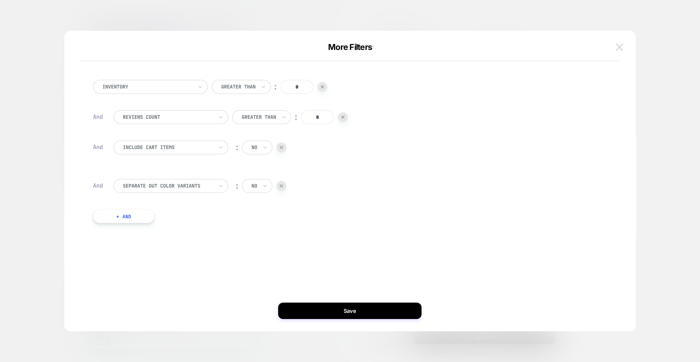
click at [617, 51] on button at bounding box center [619, 47] width 12 height 12
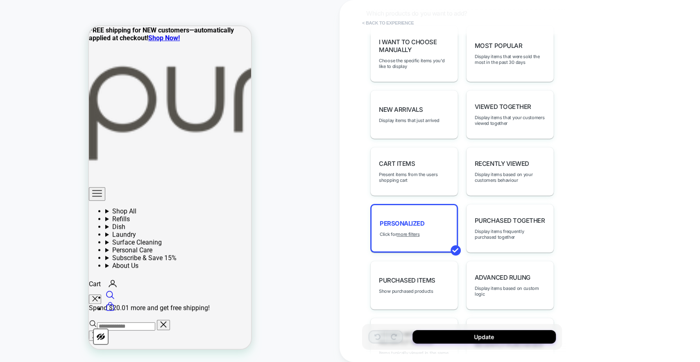
click at [397, 24] on button "< Back to experience" at bounding box center [388, 22] width 60 height 13
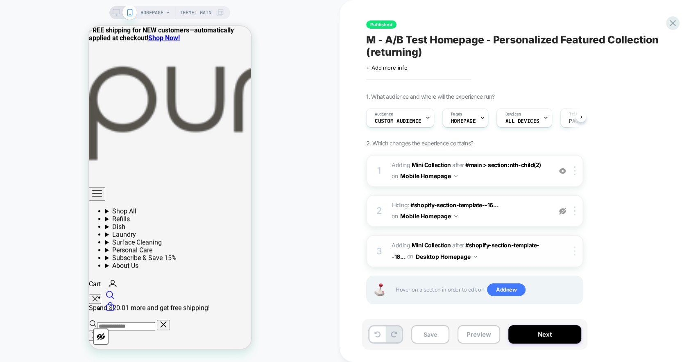
scroll to position [0, 0]
click at [574, 249] on img at bounding box center [575, 250] width 2 height 9
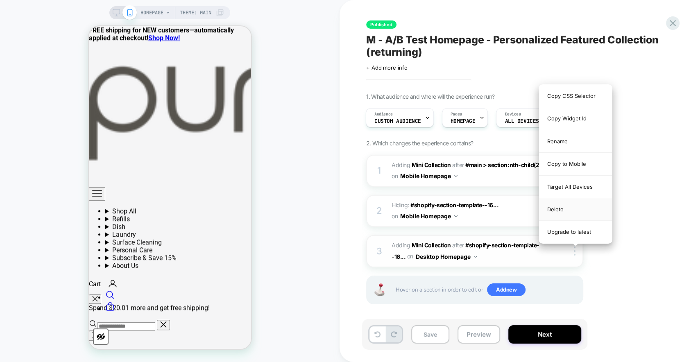
click at [561, 203] on div "Delete" at bounding box center [575, 209] width 73 height 23
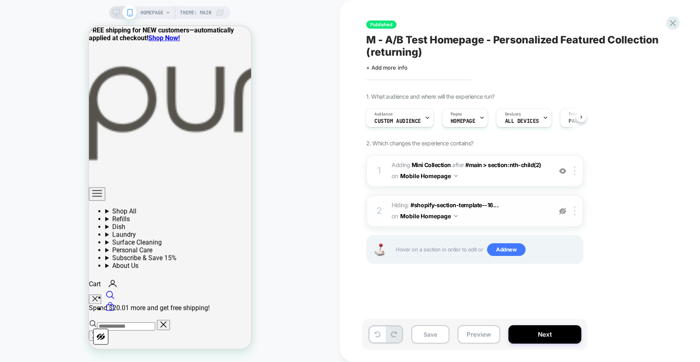
click at [564, 212] on img at bounding box center [562, 211] width 7 height 7
click at [676, 22] on icon at bounding box center [672, 23] width 11 height 11
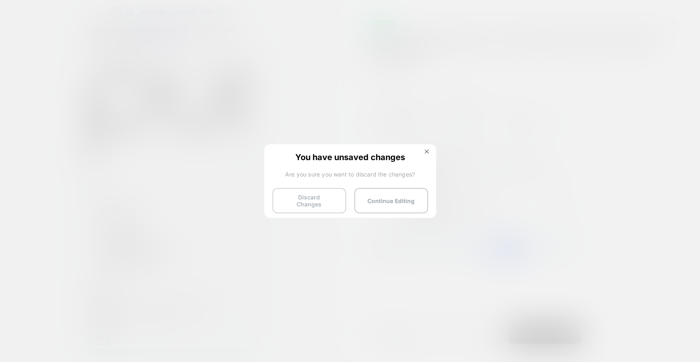
click at [312, 194] on button "Discard Changes" at bounding box center [309, 200] width 74 height 25
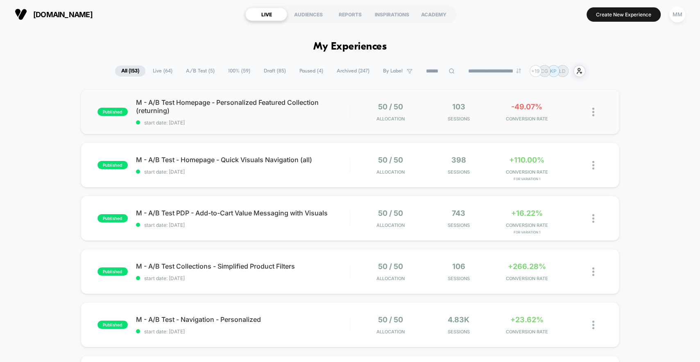
click at [337, 97] on div "published M - A/B Test Homepage - Personalized Featured Collection (returning) …" at bounding box center [350, 111] width 539 height 45
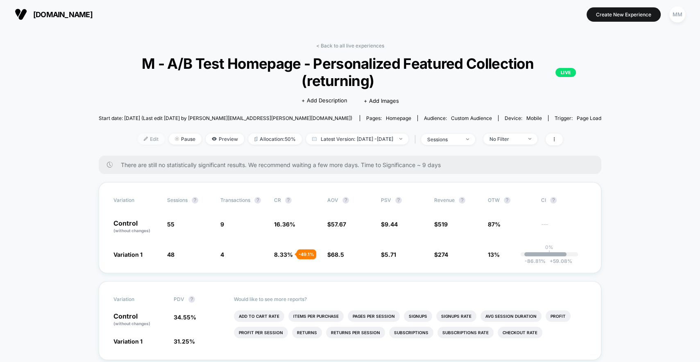
click at [141, 136] on span "Edit" at bounding box center [151, 138] width 27 height 11
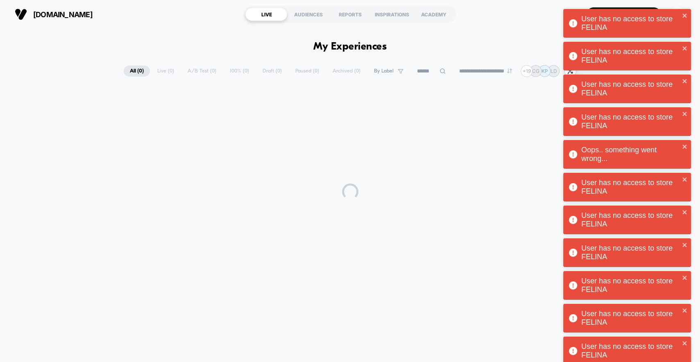
click at [481, 60] on div "**********" at bounding box center [350, 191] width 700 height 325
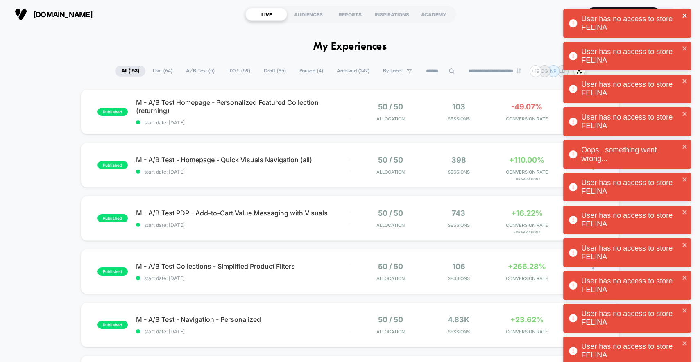
click at [687, 18] on icon "close" at bounding box center [685, 15] width 6 height 7
click at [685, 16] on icon "close" at bounding box center [685, 15] width 6 height 7
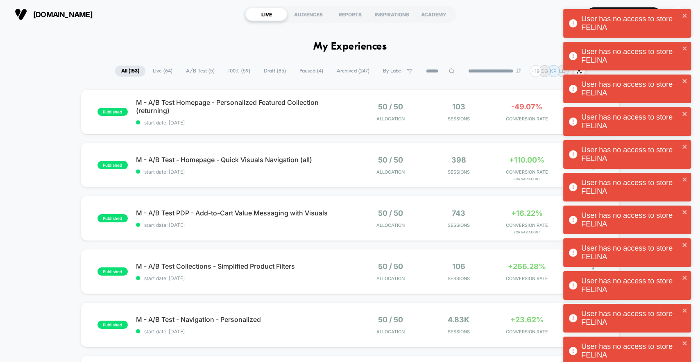
click at [684, 15] on div "User has no access to store FELINA User has no access to store FELINA User has …" at bounding box center [626, 369] width 131 height 724
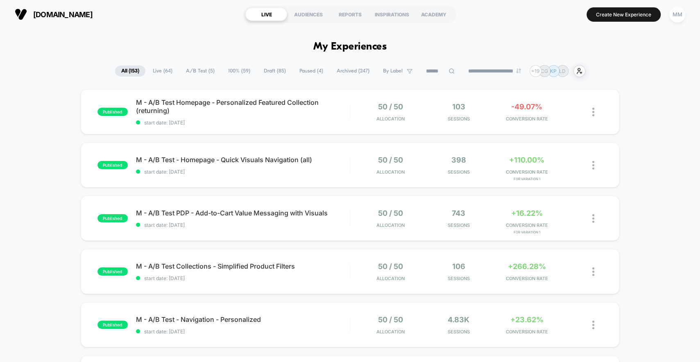
click at [679, 18] on div "User has no access to store FELINA User has no access to store FELINA" at bounding box center [626, 25] width 131 height 36
click at [679, 18] on div "MM" at bounding box center [677, 15] width 16 height 16
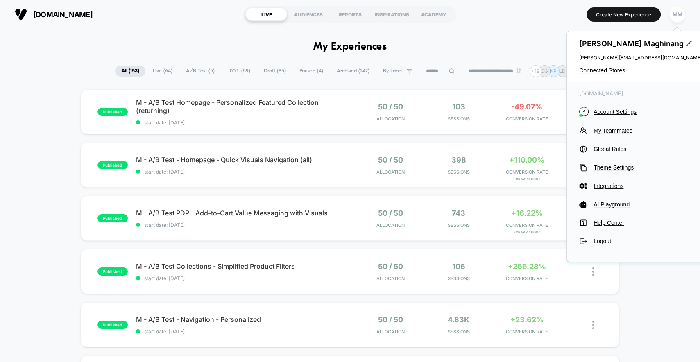
click at [601, 66] on div "[PERSON_NAME] [PERSON_NAME][EMAIL_ADDRESS][DOMAIN_NAME] Connected Stores" at bounding box center [640, 56] width 147 height 51
click at [603, 72] on span "Connected Stores" at bounding box center [640, 70] width 123 height 7
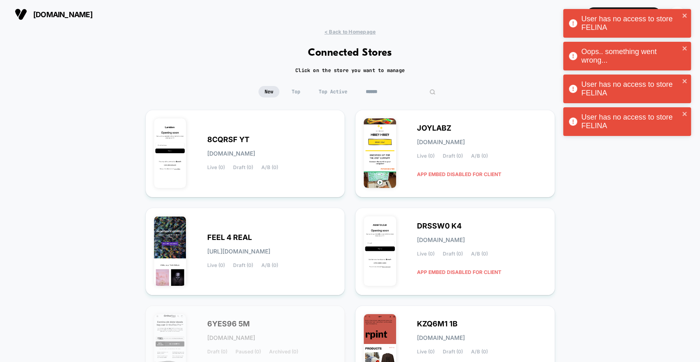
click at [404, 95] on input at bounding box center [400, 91] width 82 height 11
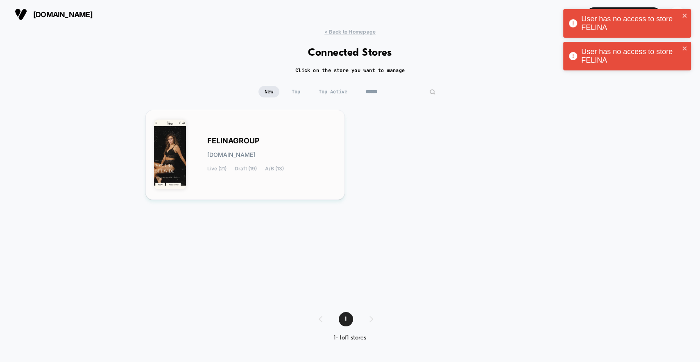
type input "******"
click at [261, 165] on div "FELINAGROUP [DOMAIN_NAME] Live (21) Draft (19) A/B (13)" at bounding box center [271, 155] width 129 height 34
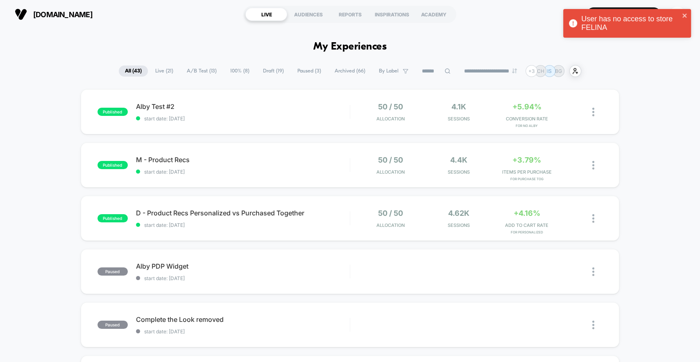
click at [252, 124] on div "published Alby Test #2 start date: [DATE] 50 / 50 Allocation 4.1k Sessions +5.9…" at bounding box center [350, 111] width 539 height 45
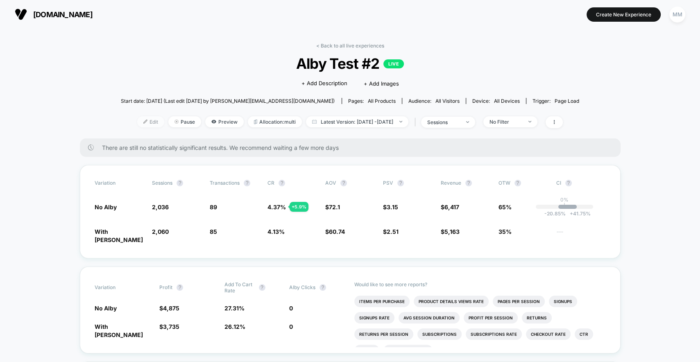
click at [142, 124] on span "Edit" at bounding box center [150, 121] width 27 height 11
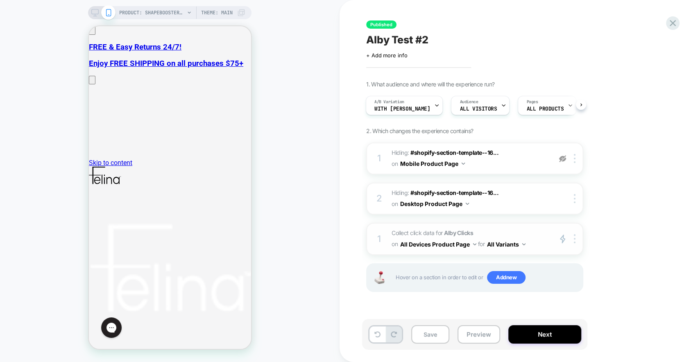
click at [433, 230] on span "Collect click data for Alby Clicks on All Devices Product Page for All Variants" at bounding box center [469, 239] width 156 height 22
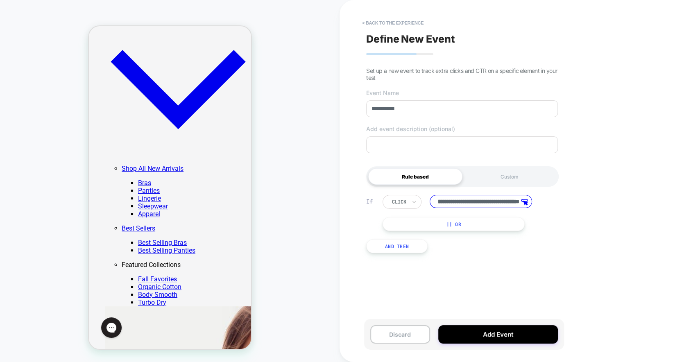
scroll to position [692, 0]
